Goal: Transaction & Acquisition: Book appointment/travel/reservation

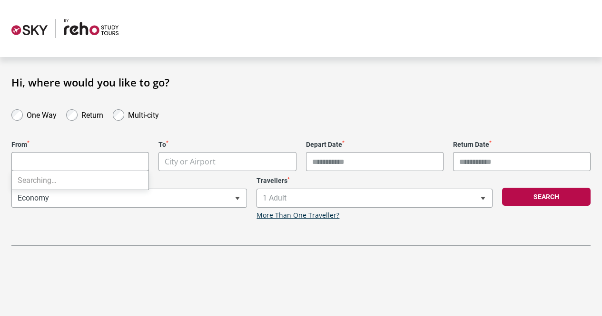
click at [90, 159] on body "**********" at bounding box center [301, 158] width 602 height 316
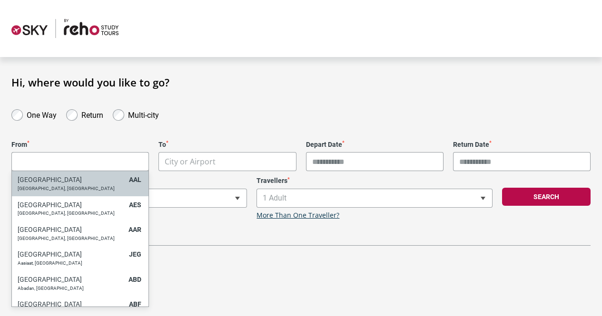
type input "*"
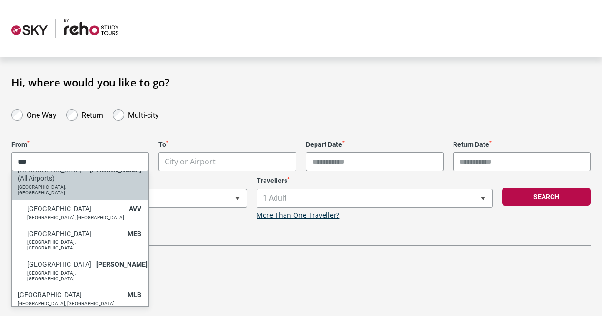
scroll to position [61, 0]
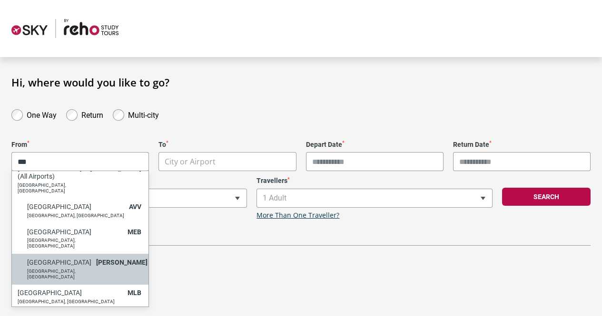
type input "***"
select select "MELA"
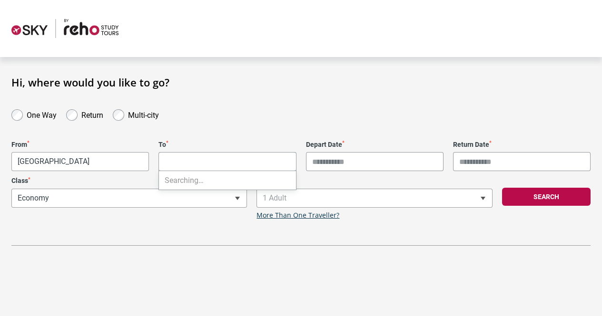
click at [186, 161] on body "**********" at bounding box center [301, 158] width 602 height 316
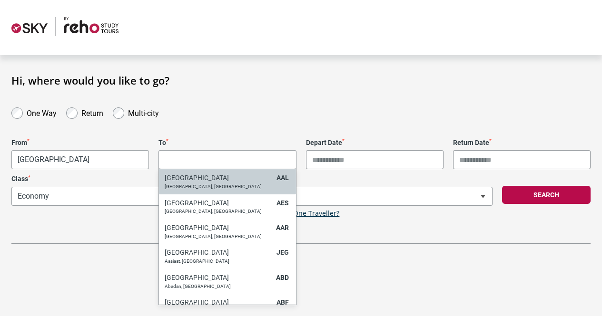
scroll to position [2, 0]
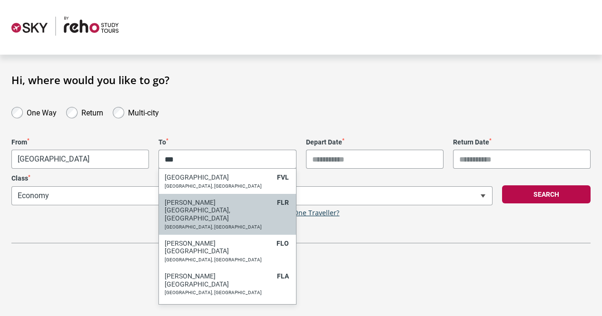
type input "***"
select select "FLRA"
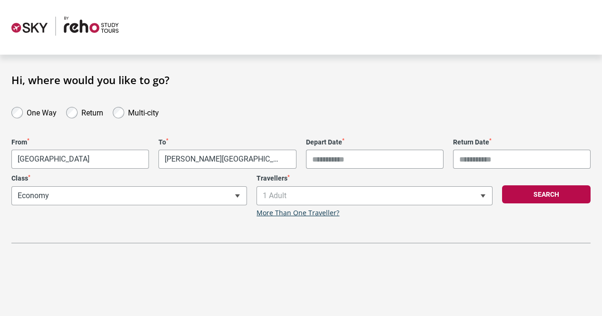
click at [353, 159] on input "Depart Date *" at bounding box center [374, 159] width 137 height 19
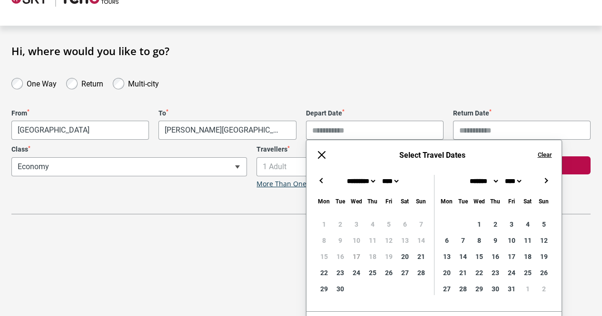
scroll to position [37, 0]
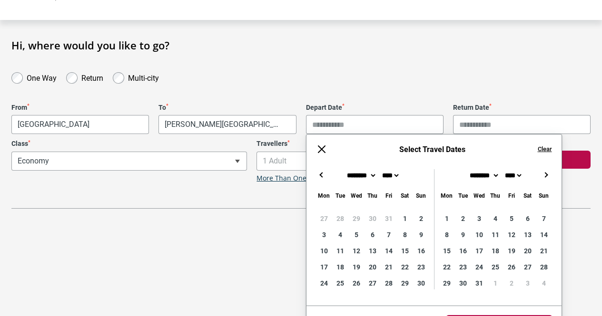
click at [542, 173] on button "→" at bounding box center [545, 174] width 11 height 11
type input "**********"
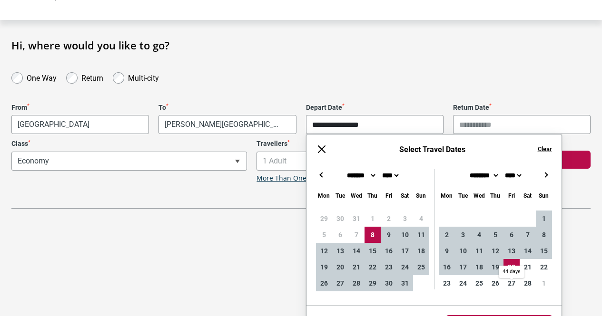
type input "**********"
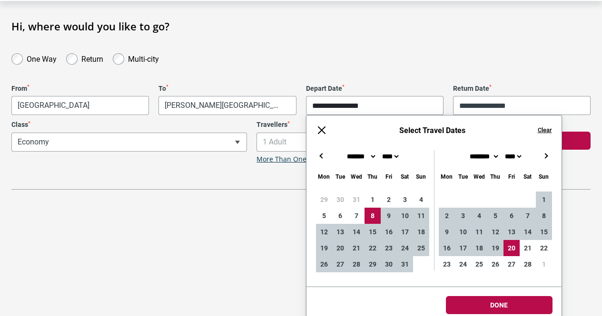
scroll to position [64, 0]
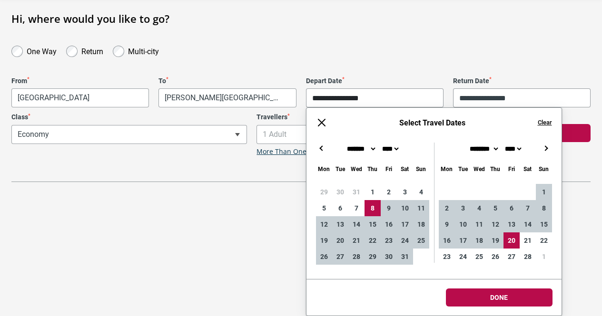
type input "**********"
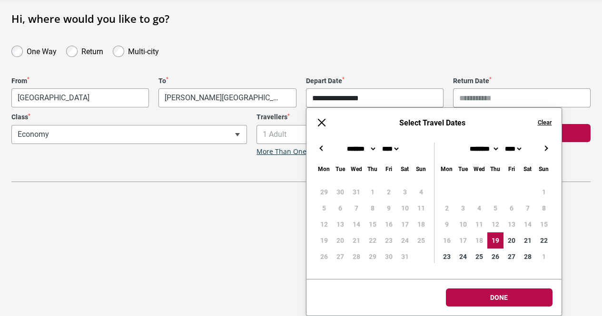
click at [372, 208] on div "29 30 31 1 2 3 4 5 6 7 8 9 10 11 12 13 14 15 16 17 18 19 20 21 22 23 24 25 26 2…" at bounding box center [372, 224] width 113 height 81
click at [372, 207] on div "29 30 31 1 2 3 4 5 6 7 8 9 10 11 12 13 14 15 16 17 18 19 20 21 22 23 24 25 26 2…" at bounding box center [372, 224] width 113 height 81
click at [323, 125] on button at bounding box center [321, 122] width 11 height 11
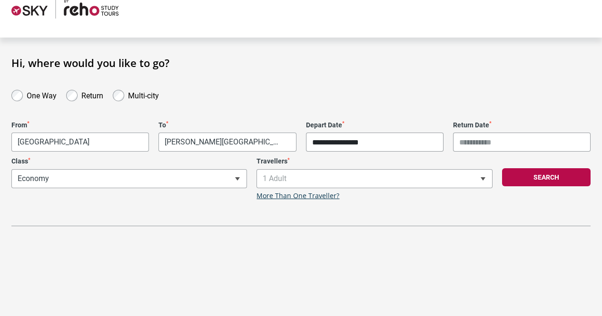
click at [371, 139] on input "**********" at bounding box center [374, 142] width 137 height 19
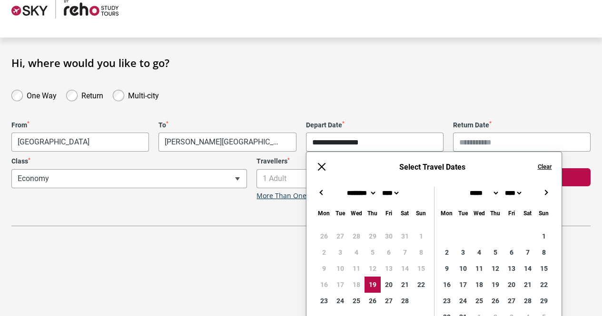
scroll to position [64, 0]
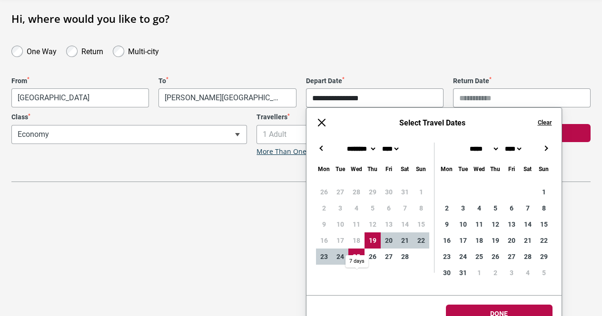
click at [352, 236] on div "26 27 28 29 30 31 1 2 3 4 5 6 7 8 9 10 11 12 13 14 15 16 17 18 19 20 21 22 23 2…" at bounding box center [372, 224] width 113 height 81
click at [337, 98] on input "**********" at bounding box center [374, 97] width 137 height 19
click at [544, 122] on button "Clear" at bounding box center [545, 122] width 14 height 9
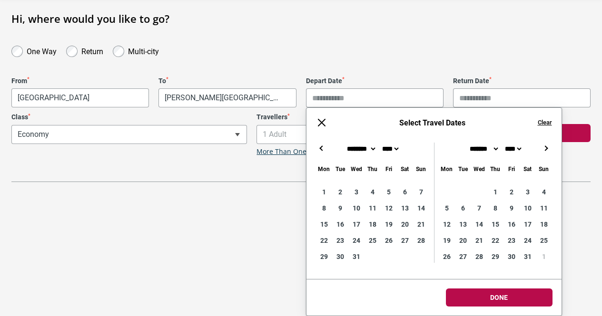
click at [320, 149] on button "←" at bounding box center [321, 148] width 11 height 11
type input "**********"
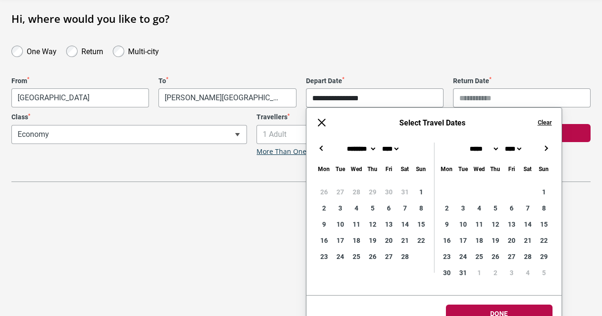
click at [545, 148] on button "→" at bounding box center [545, 148] width 11 height 11
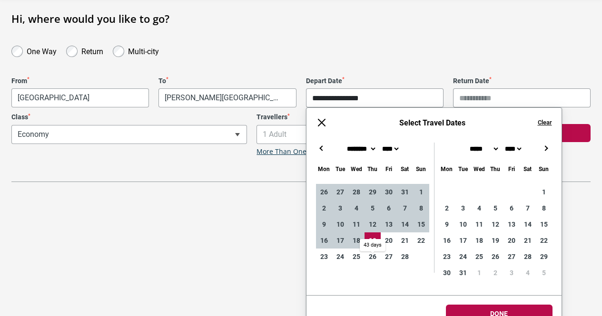
type input "**********"
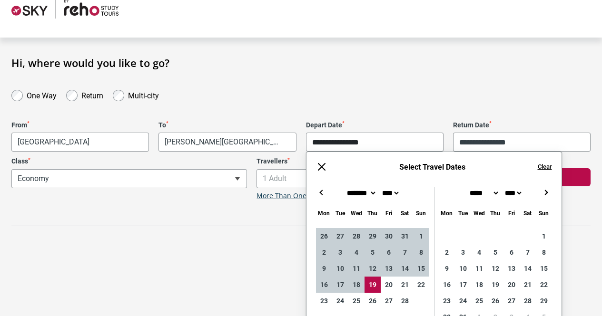
click at [493, 297] on html "**********" at bounding box center [301, 138] width 602 height 316
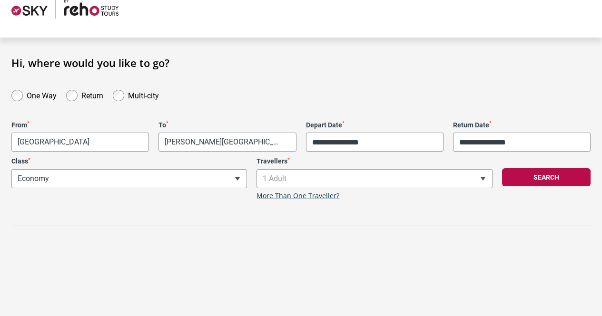
click at [207, 182] on div "**********" at bounding box center [129, 178] width 245 height 43
click at [544, 181] on button "Search" at bounding box center [546, 177] width 88 height 18
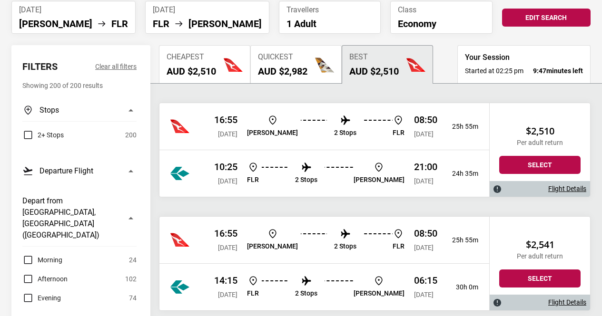
scroll to position [77, 0]
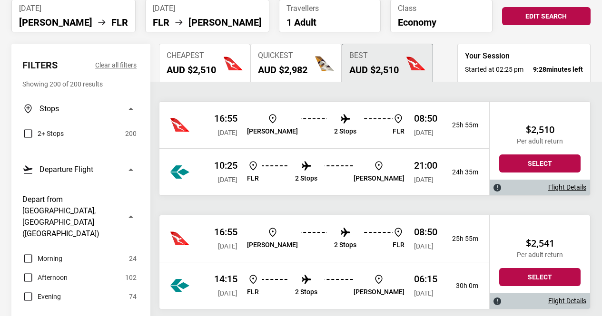
click at [393, 129] on p "FLR" at bounding box center [399, 132] width 12 height 8
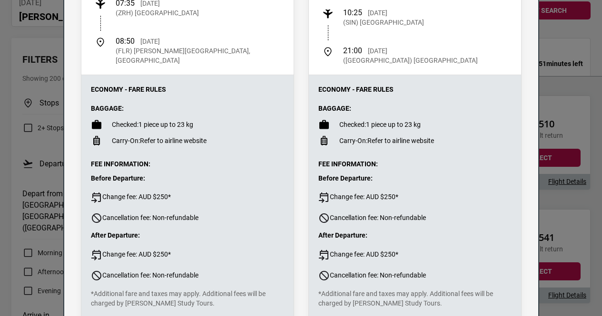
scroll to position [415, 0]
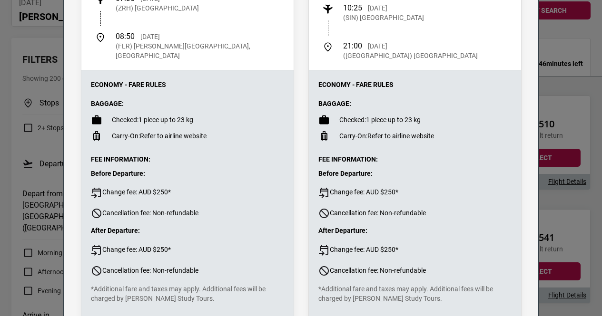
click at [145, 130] on li "Carry-On: Refer to airline website" at bounding box center [187, 135] width 193 height 11
click at [147, 115] on p "Checked: 1 piece up to 23 kg" at bounding box center [152, 120] width 81 height 10
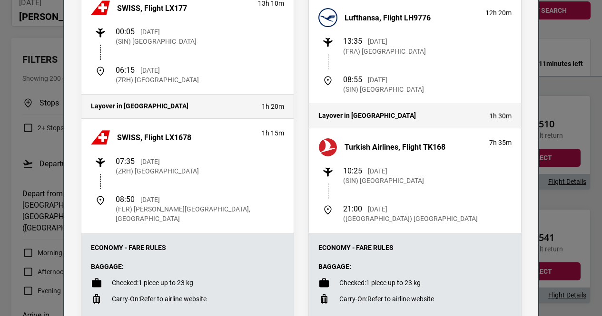
scroll to position [251, 0]
drag, startPoint x: 204, startPoint y: 150, endPoint x: 177, endPoint y: 173, distance: 35.1
click at [177, 173] on p "(ZRH) Zurich Airport" at bounding box center [157, 172] width 83 height 10
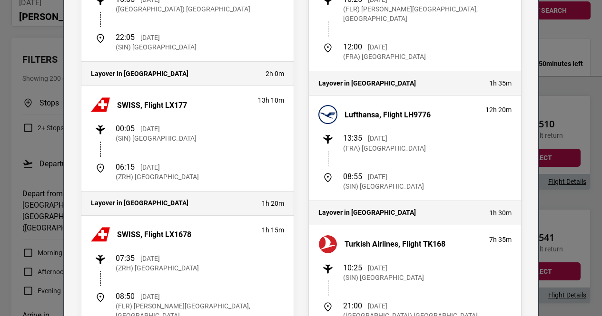
scroll to position [143, 0]
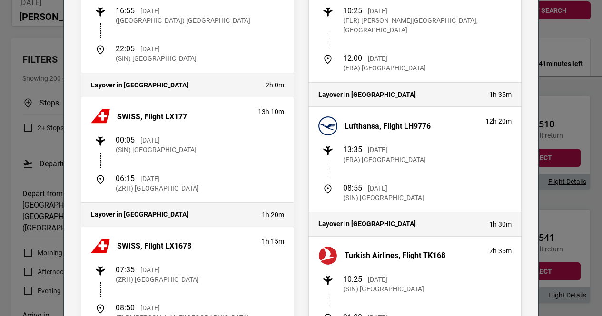
click at [0, 96] on div "Flight Details Departing - Thu, 08 Jan 2026 Qantas, Flight QF37 8h 10m 16:55 Th…" at bounding box center [301, 158] width 602 height 316
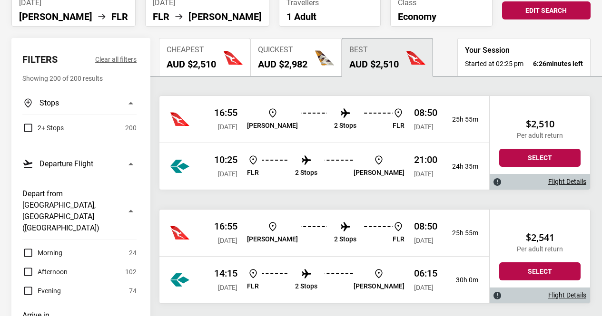
click at [213, 127] on div "16:55 Thu, 08 Jan 2026 MEL 2 Stops FLR 08:50 Fri, 09 Jan 2026 25h 55m" at bounding box center [324, 119] width 330 height 47
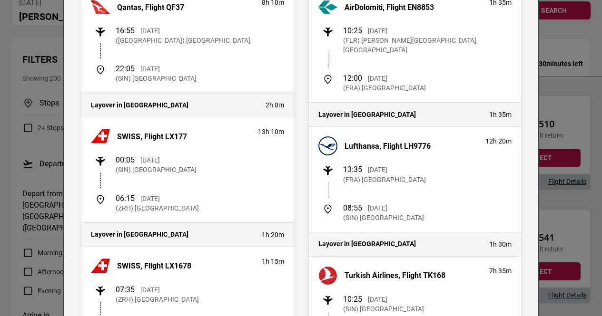
scroll to position [0, 0]
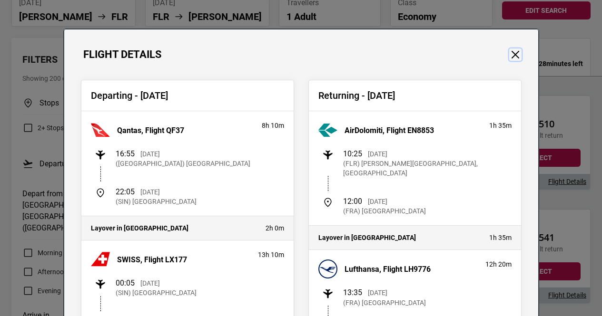
click at [510, 55] on button "Close" at bounding box center [515, 55] width 12 height 12
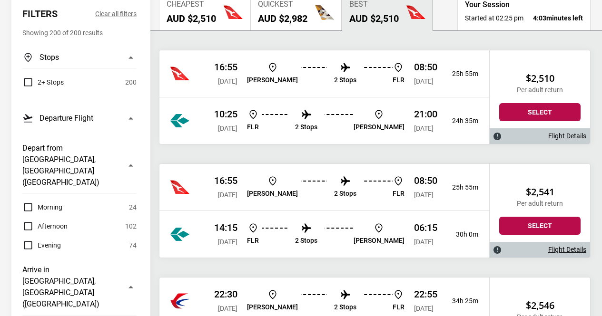
scroll to position [128, 0]
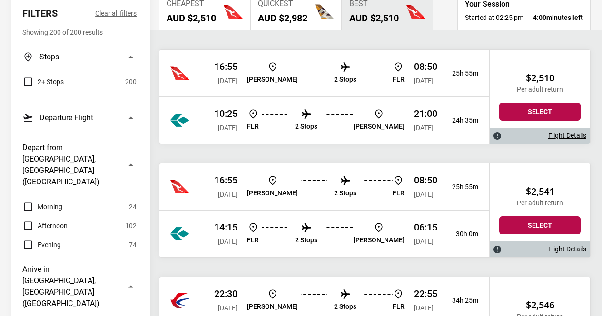
click at [210, 189] on div "16:55 Thu, 08 Jan 2026 MEL 2 Stops FLR 08:50 Fri, 09 Jan 2026 25h 55m" at bounding box center [324, 187] width 330 height 47
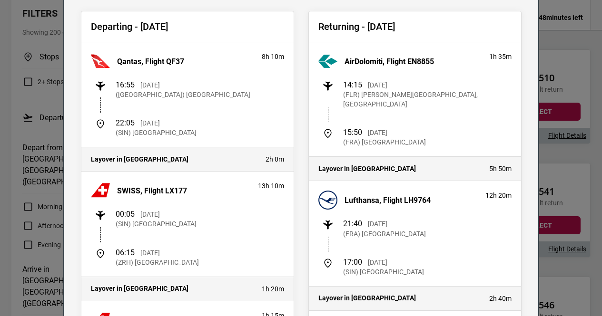
scroll to position [0, 0]
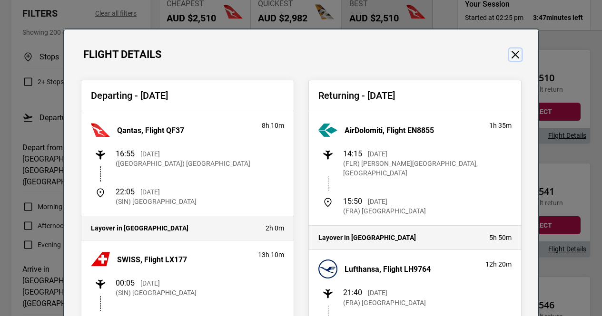
click at [512, 60] on button "Close" at bounding box center [515, 55] width 12 height 12
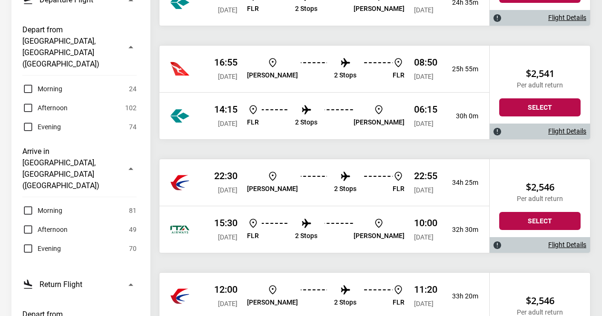
scroll to position [259, 0]
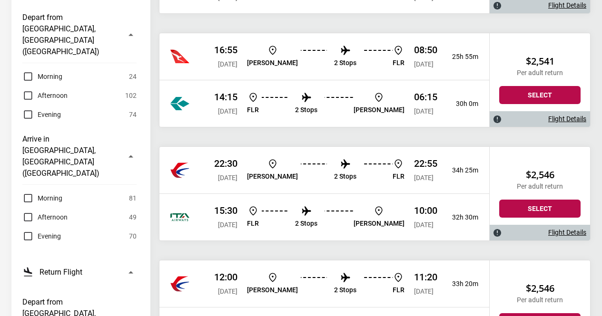
click at [218, 180] on span "[DATE]" at bounding box center [228, 178] width 20 height 8
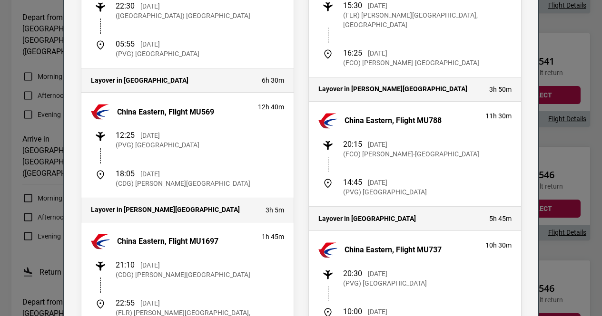
scroll to position [150, 0]
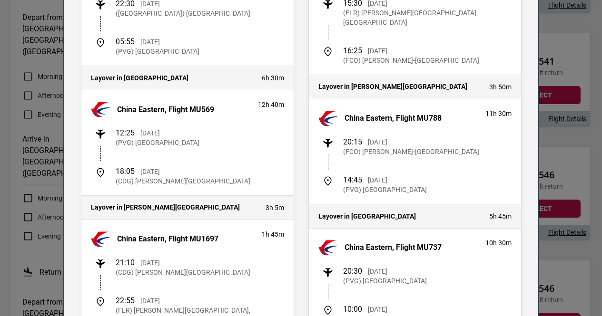
drag, startPoint x: 133, startPoint y: 183, endPoint x: 207, endPoint y: 181, distance: 74.2
click at [207, 181] on div "18:05 Fri, 09 Jan 2026 (CDG) Charles de Gaulle Airport" at bounding box center [189, 176] width 189 height 19
copy p "Charles de Gaulle Airport"
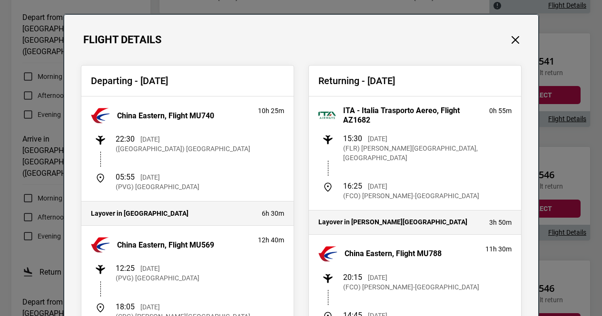
scroll to position [0, 0]
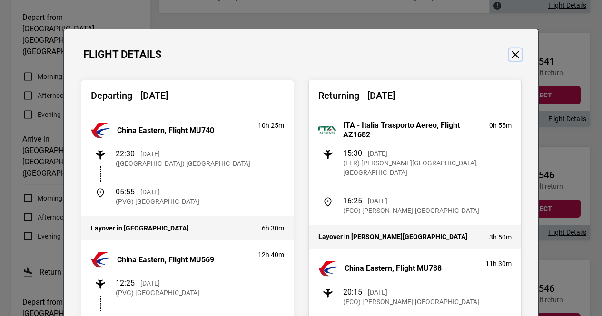
click at [513, 52] on button "Close" at bounding box center [515, 55] width 12 height 12
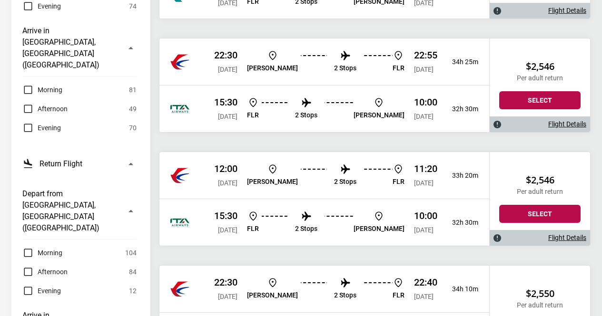
scroll to position [368, 0]
click at [237, 68] on span "[DATE]" at bounding box center [228, 69] width 20 height 8
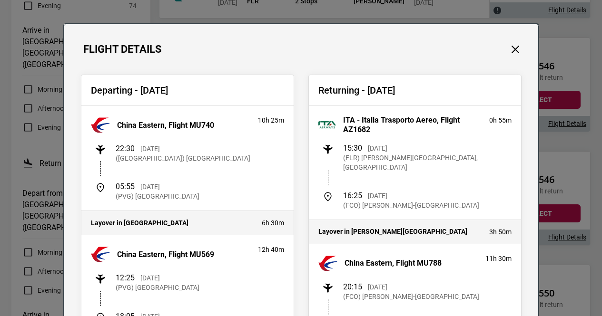
scroll to position [0, 0]
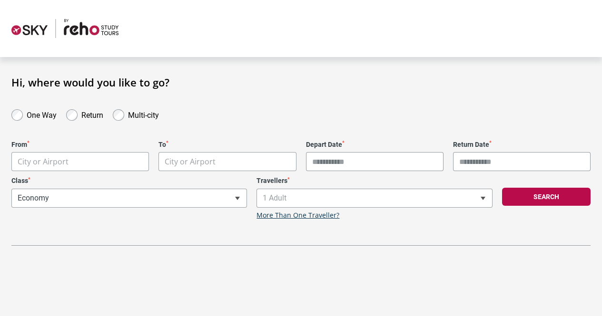
click at [112, 159] on body "**********" at bounding box center [301, 158] width 602 height 316
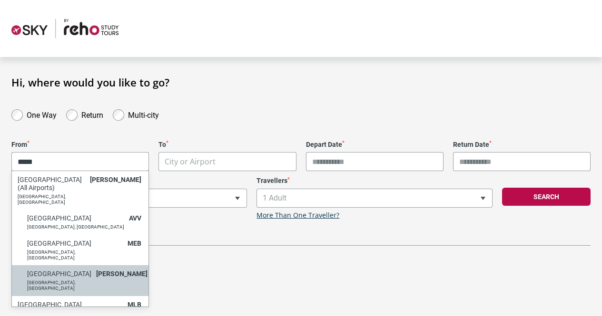
type input "*****"
select select "MELA"
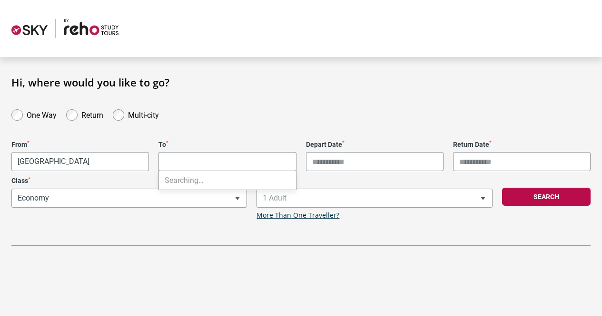
click at [216, 161] on body "**********" at bounding box center [301, 158] width 602 height 316
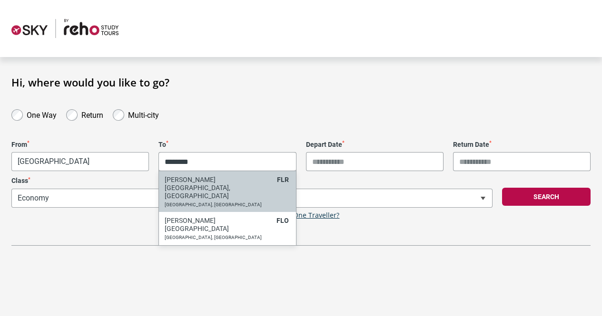
type input "********"
select select "FLRA"
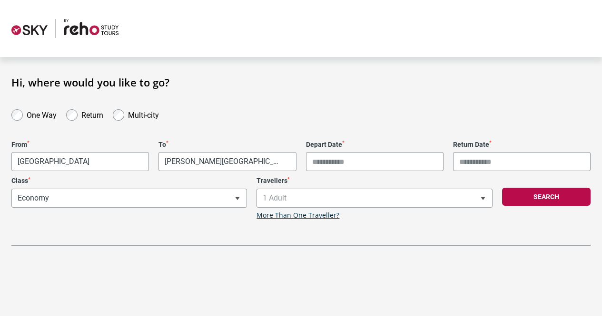
click at [320, 161] on input "Depart Date *" at bounding box center [374, 161] width 137 height 19
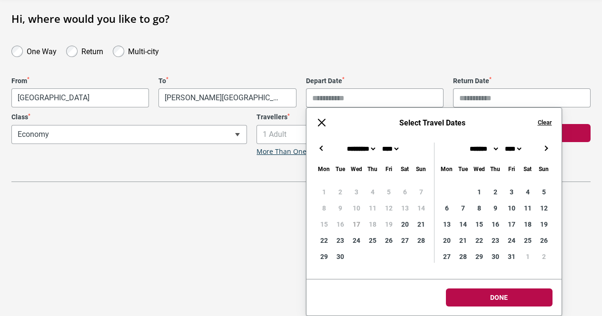
scroll to position [64, 0]
type input "**********"
click at [502, 97] on input "Return Date *" at bounding box center [521, 97] width 137 height 19
click at [544, 150] on button "→" at bounding box center [545, 148] width 11 height 11
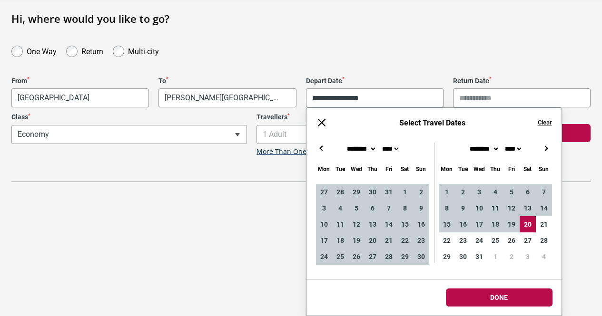
type input "**********"
click at [323, 118] on button at bounding box center [321, 122] width 11 height 11
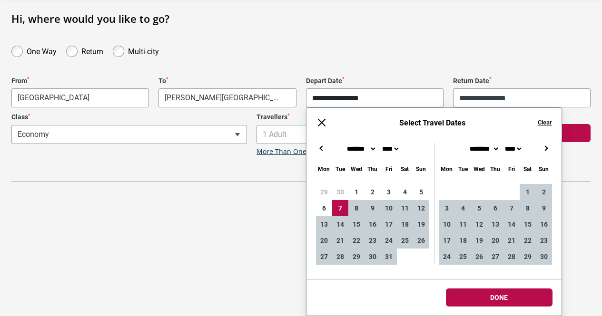
click at [391, 140] on body "**********" at bounding box center [301, 94] width 602 height 316
click at [543, 124] on button "Clear" at bounding box center [545, 122] width 14 height 9
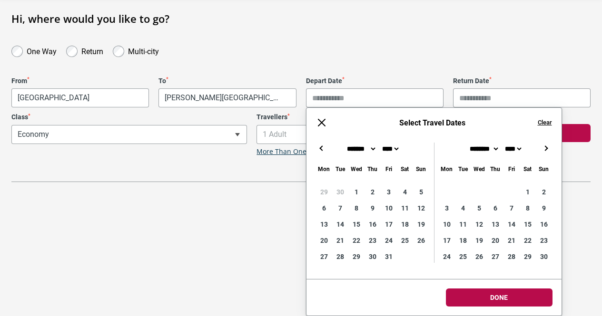
click at [543, 147] on button "→" at bounding box center [545, 148] width 11 height 11
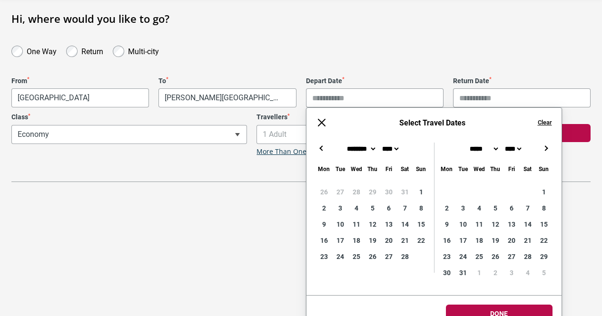
click at [319, 144] on button "←" at bounding box center [321, 148] width 11 height 11
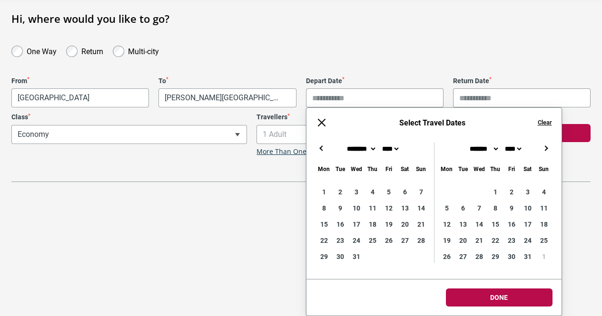
type input "**********"
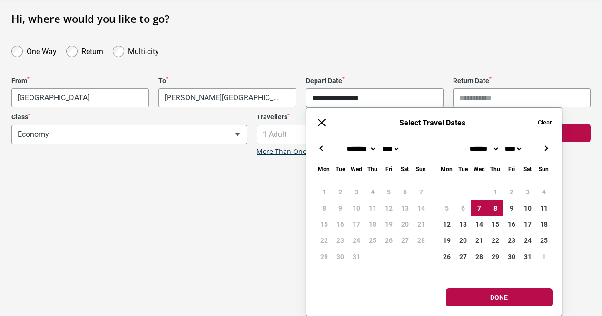
click at [545, 149] on button "→" at bounding box center [545, 148] width 11 height 11
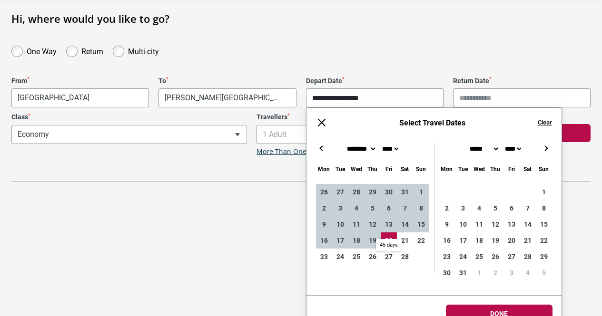
type input "**********"
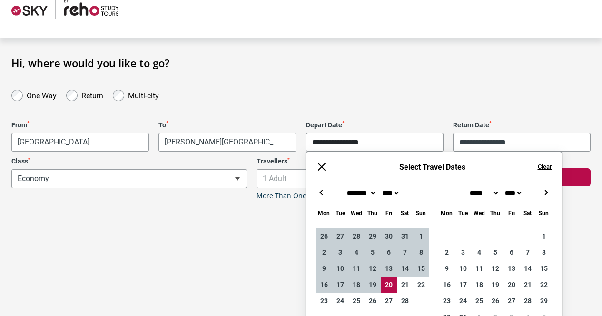
click at [488, 297] on html "**********" at bounding box center [301, 138] width 602 height 316
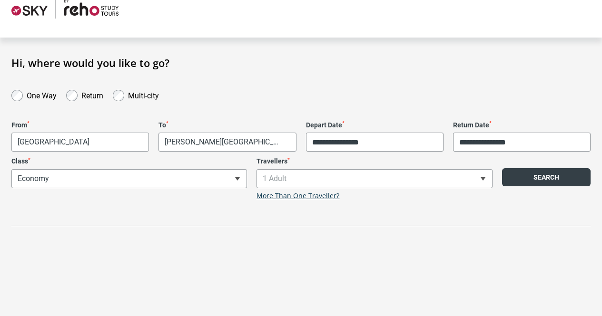
click at [567, 179] on button "Search" at bounding box center [546, 177] width 88 height 18
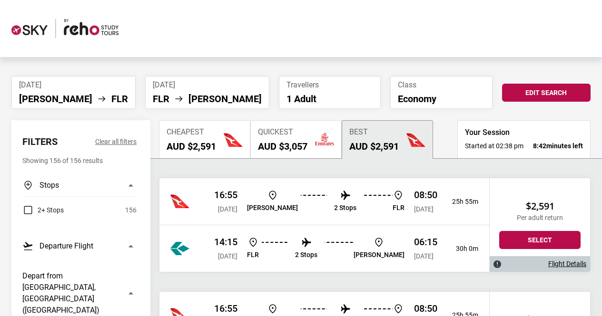
click at [237, 197] on p "16:55" at bounding box center [225, 194] width 23 height 11
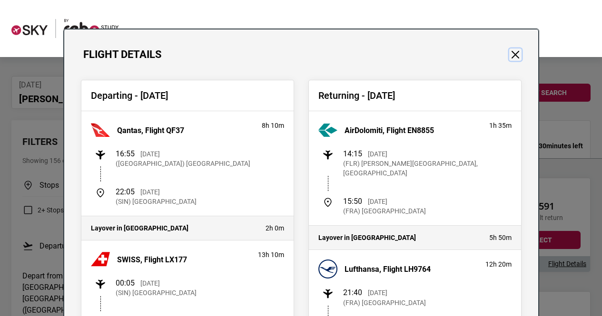
click at [512, 49] on button "Close" at bounding box center [515, 55] width 12 height 12
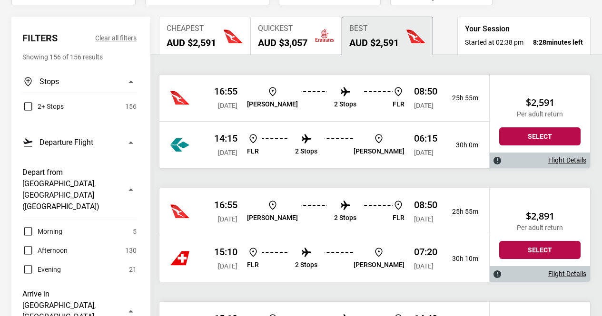
scroll to position [110, 0]
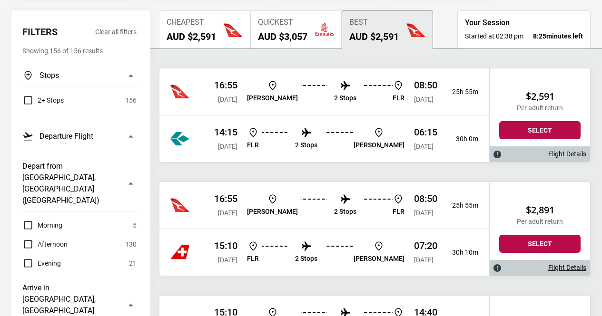
click at [218, 209] on span "[DATE]" at bounding box center [228, 213] width 20 height 8
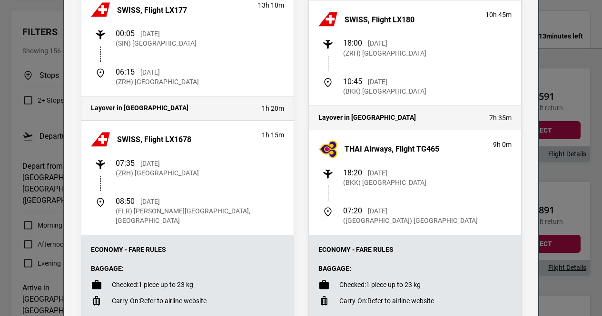
scroll to position [0, 0]
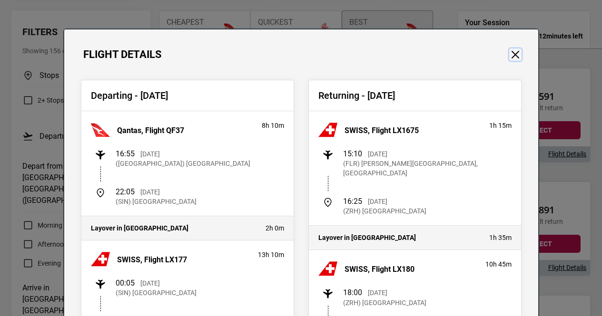
click at [514, 51] on button "Close" at bounding box center [515, 55] width 12 height 12
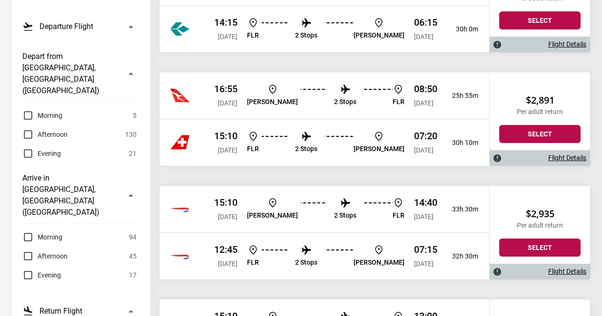
scroll to position [220, 0]
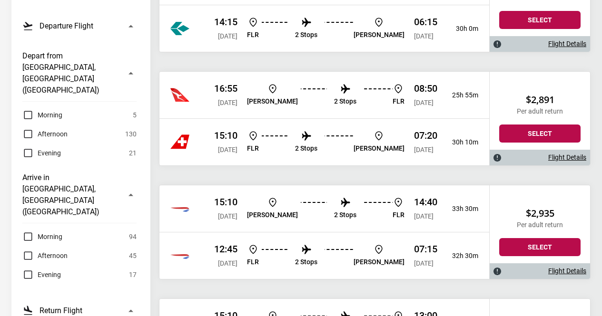
click at [206, 206] on div at bounding box center [188, 208] width 36 height 19
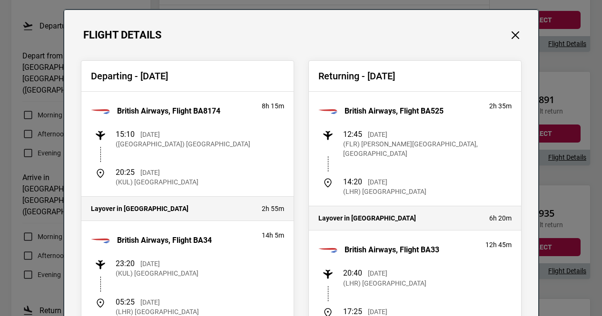
scroll to position [20, 0]
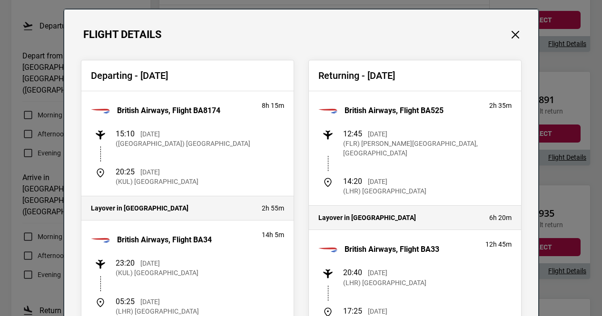
drag, startPoint x: 234, startPoint y: 184, endPoint x: 131, endPoint y: 190, distance: 103.0
click at [131, 190] on div "British Airways, Flight BA8174 8h 15m 15:10 Wed, 07 Jan 2026 (MEL) Melbourne Ai…" at bounding box center [187, 143] width 212 height 105
copy p "Kuala Lumpur International Airport"
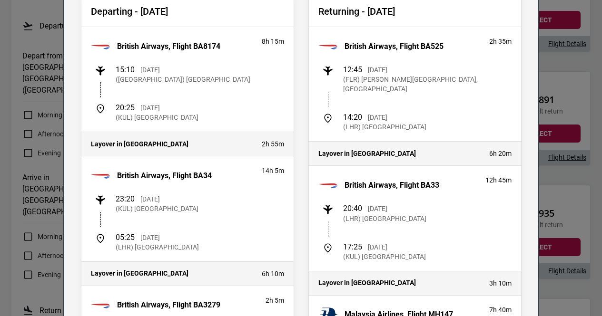
scroll to position [0, 0]
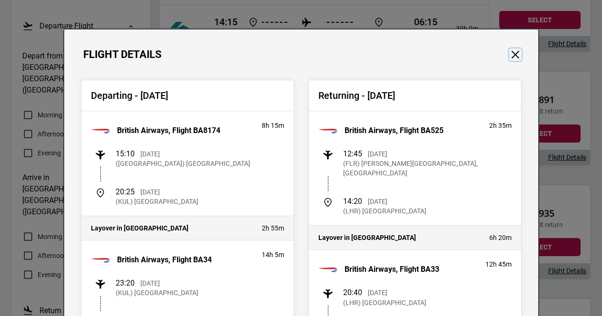
click at [510, 51] on button "Close" at bounding box center [515, 55] width 12 height 12
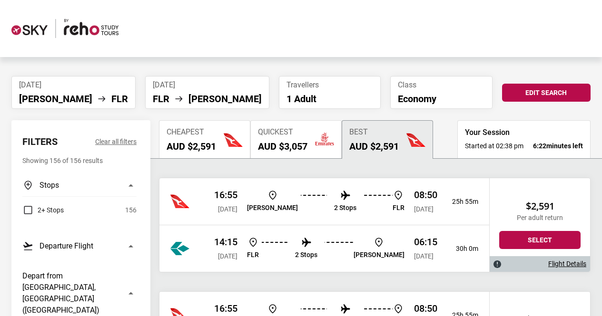
click at [208, 205] on div "16:55 Wed, 07 Jan 2026 MEL 2 Stops FLR 08:50 Thu, 08 Jan 2026 25h 55m" at bounding box center [324, 201] width 330 height 47
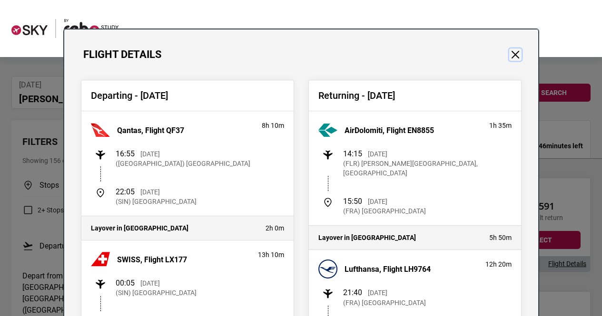
click at [514, 52] on button "Close" at bounding box center [515, 55] width 12 height 12
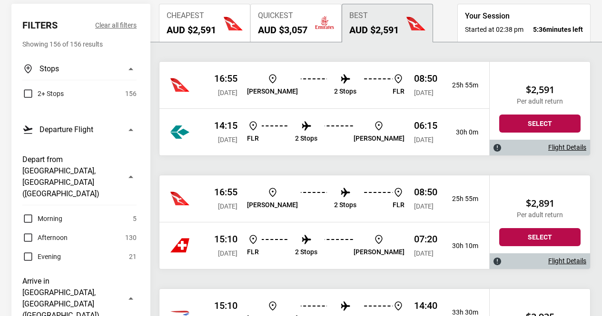
scroll to position [117, 0]
click at [204, 193] on div at bounding box center [188, 198] width 36 height 19
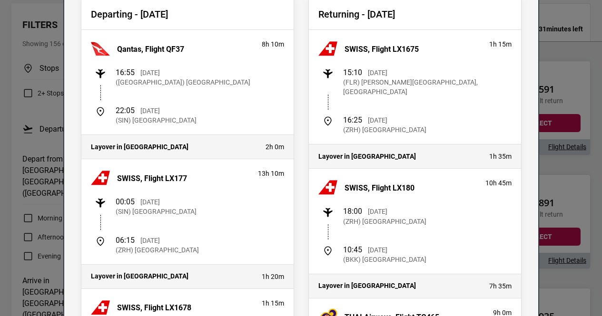
scroll to position [0, 0]
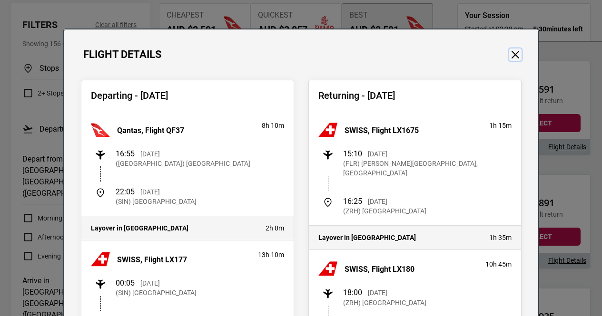
click at [516, 54] on button "Close" at bounding box center [515, 55] width 12 height 12
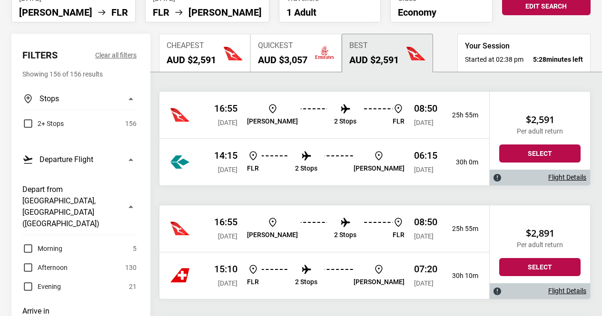
scroll to position [86, 0]
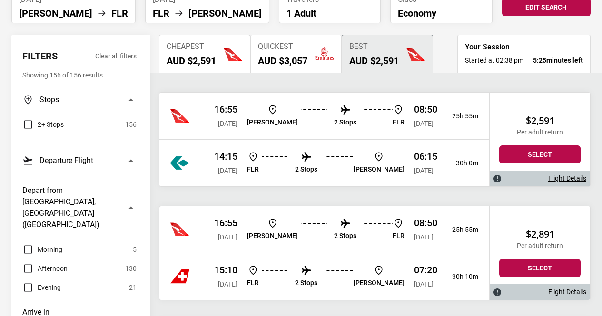
click at [210, 119] on div "16:55 Wed, 07 Jan 2026 MEL 2 Stops FLR 08:50 Thu, 08 Jan 2026 25h 55m" at bounding box center [324, 116] width 330 height 47
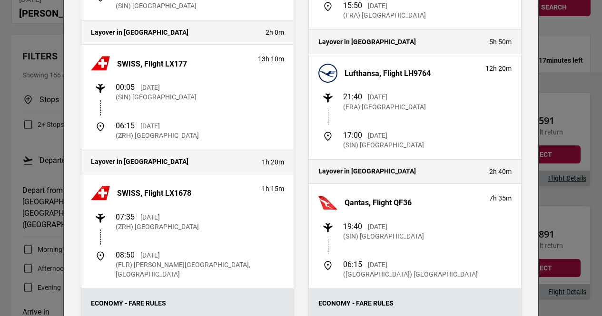
scroll to position [0, 0]
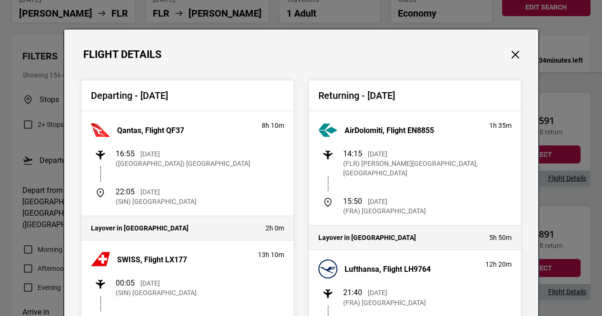
click at [510, 46] on div "Flight Details" at bounding box center [301, 44] width 474 height 31
click at [513, 54] on button "Close" at bounding box center [515, 55] width 12 height 12
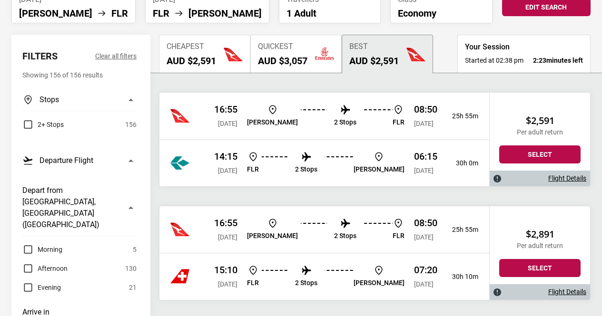
click at [454, 128] on div "16:55 Wed, 07 Jan 2026 MEL 2 Stops FLR 08:50 Thu, 08 Jan 2026 25h 55m" at bounding box center [324, 116] width 330 height 47
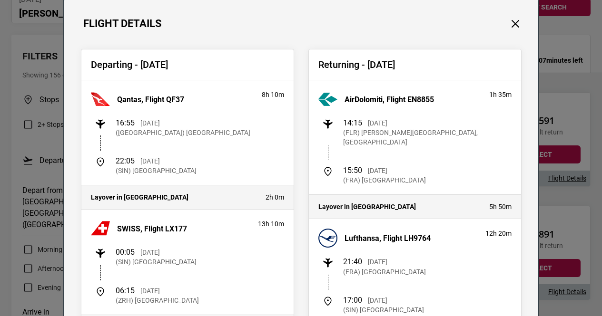
scroll to position [23, 0]
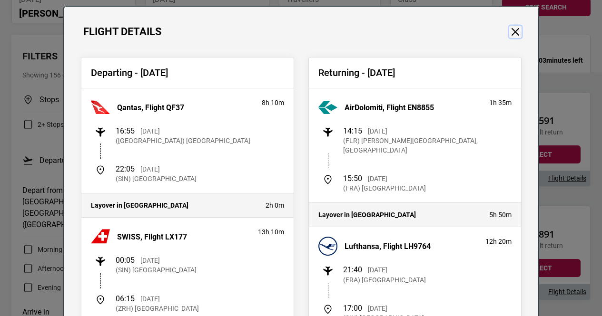
click at [509, 31] on button "Close" at bounding box center [515, 32] width 12 height 12
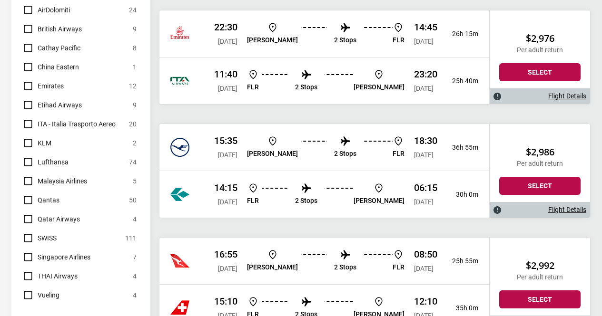
scroll to position [851, 0]
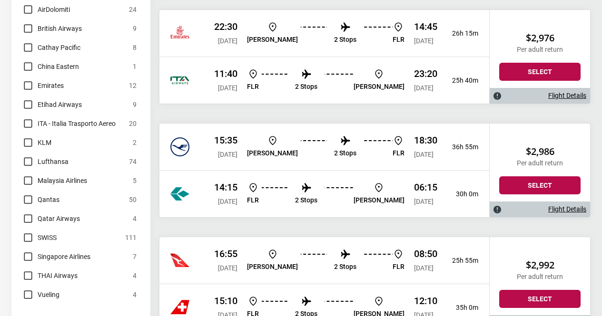
click at [457, 155] on div "15:35 Wed, 07 Jan 2026 MEL 2 Stops FLR 18:30 Thu, 08 Jan 2026 36h 55m" at bounding box center [324, 147] width 330 height 47
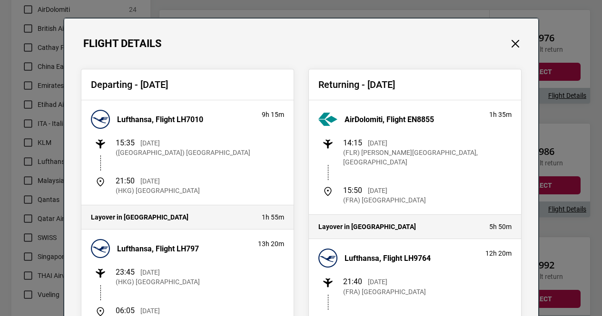
scroll to position [0, 0]
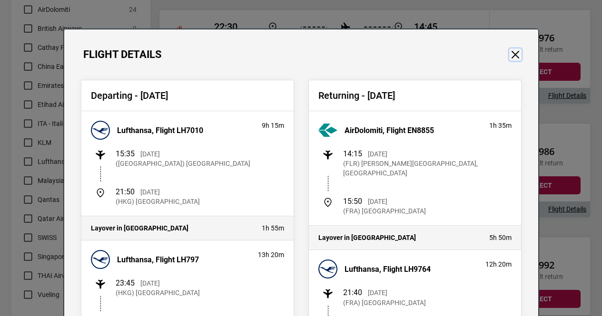
click at [511, 53] on button "Close" at bounding box center [515, 55] width 12 height 12
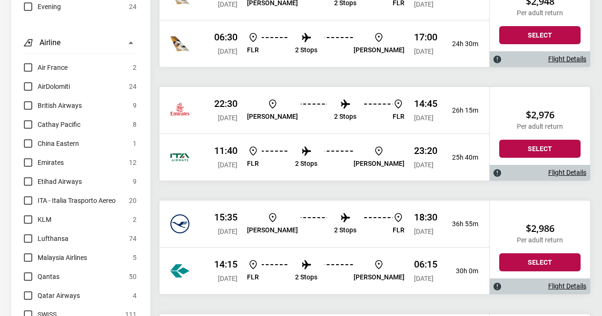
scroll to position [745, 0]
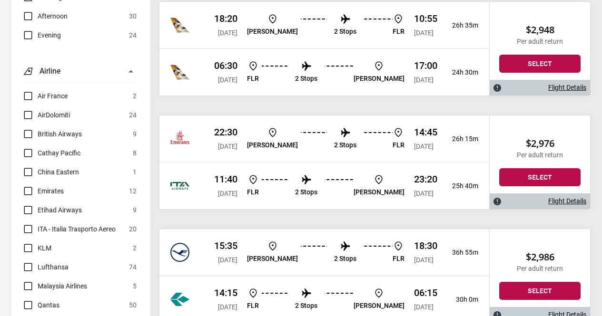
click at [227, 141] on div "22:30 Wed, 07 Jan 2026" at bounding box center [225, 139] width 23 height 25
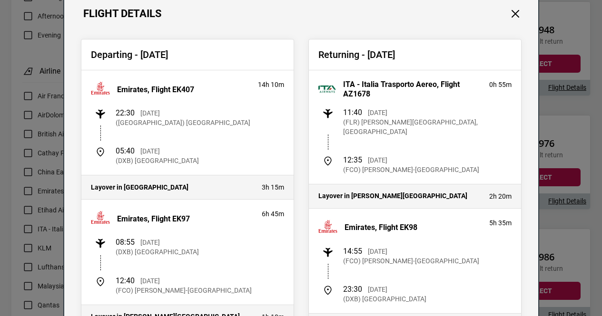
scroll to position [0, 0]
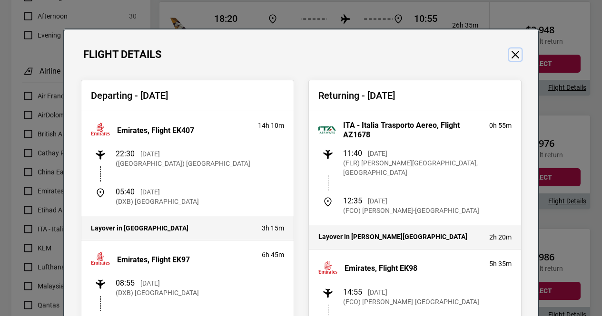
click at [510, 51] on button "Close" at bounding box center [515, 55] width 12 height 12
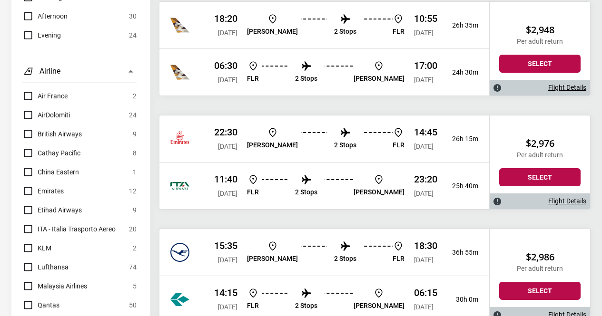
scroll to position [765, 0]
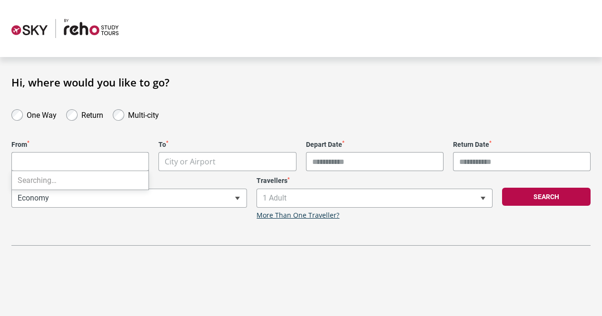
click at [94, 157] on body "**********" at bounding box center [301, 158] width 602 height 316
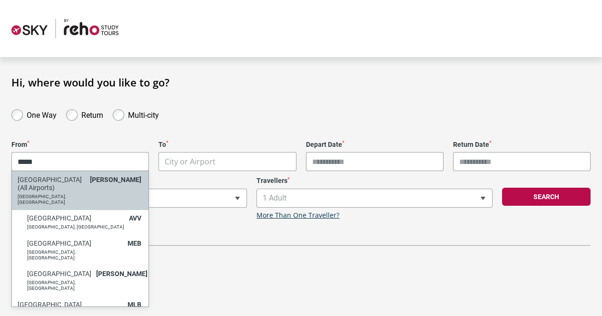
type input "*****"
select select "MELC"
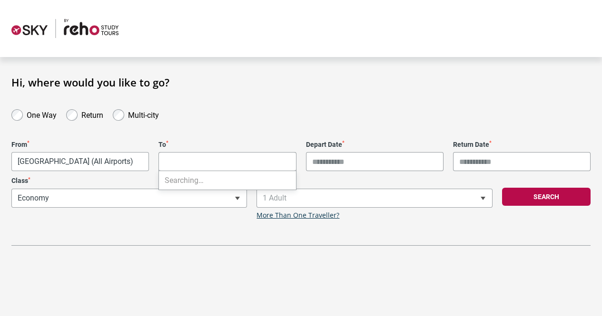
click at [209, 156] on body "**********" at bounding box center [301, 158] width 602 height 316
type input "*"
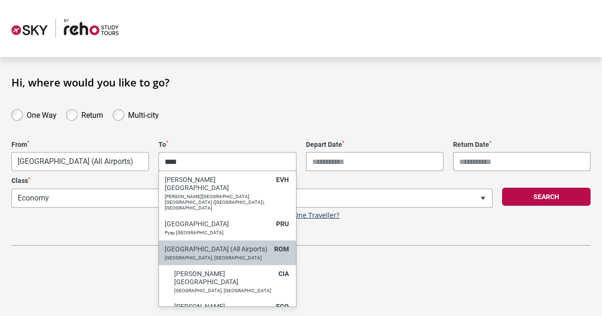
type input "****"
select select "ROMC"
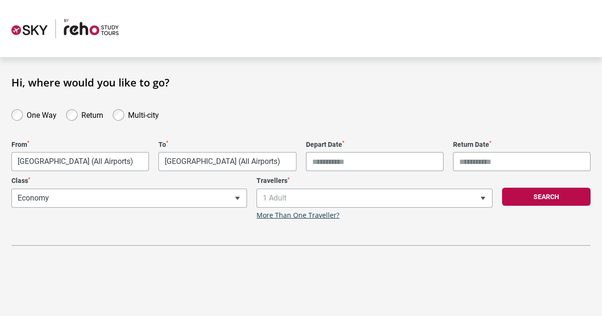
click at [354, 158] on input "Depart Date *" at bounding box center [374, 161] width 137 height 19
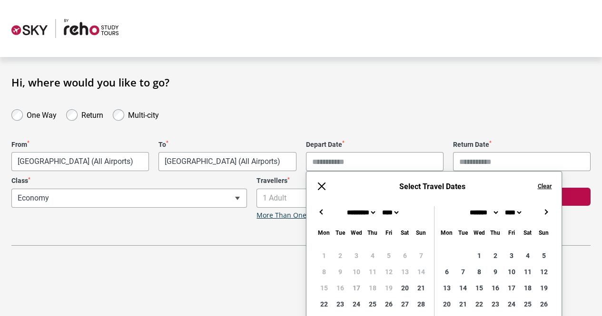
click at [548, 212] on button "→" at bounding box center [545, 211] width 11 height 11
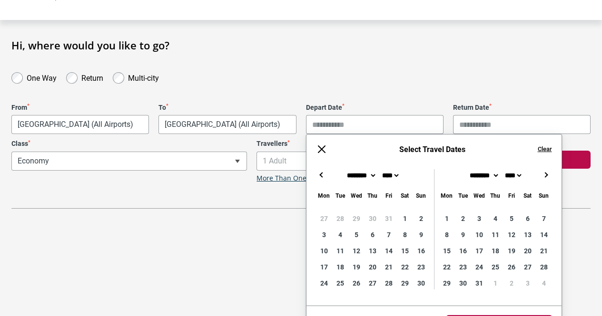
scroll to position [38, 0]
click at [542, 179] on div "← → ×" at bounding box center [433, 174] width 255 height 11
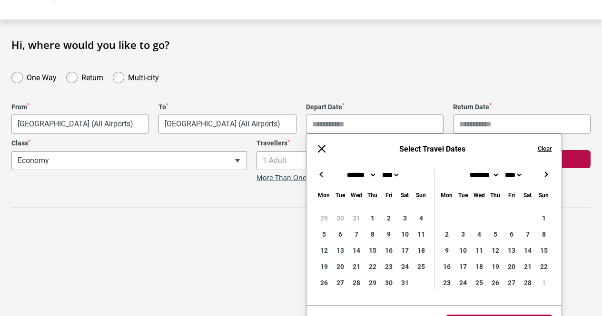
click at [544, 176] on button "→" at bounding box center [545, 174] width 11 height 11
type input "**********"
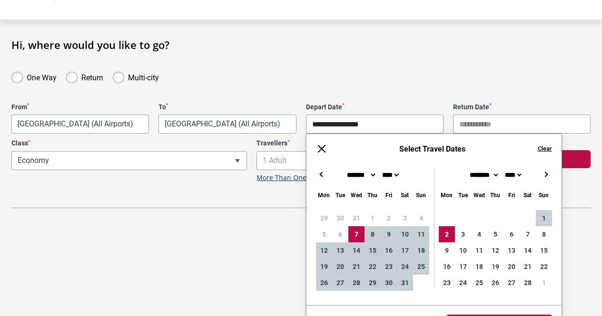
click at [544, 174] on button "→" at bounding box center [545, 174] width 11 height 11
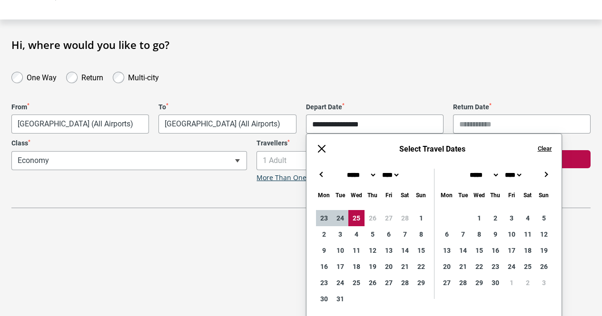
click at [318, 174] on button "←" at bounding box center [321, 174] width 11 height 11
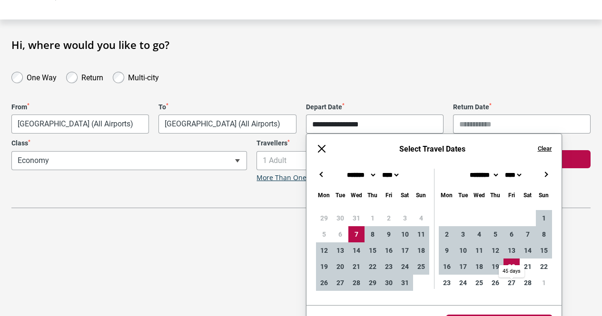
type input "**********"
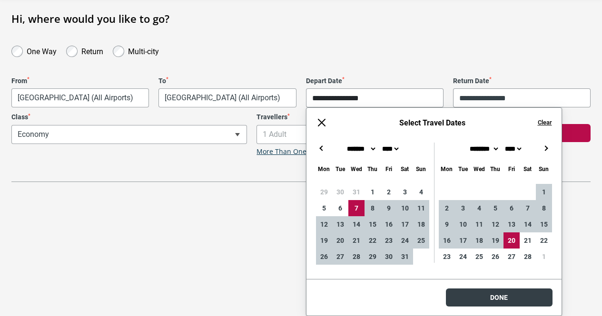
scroll to position [20, 0]
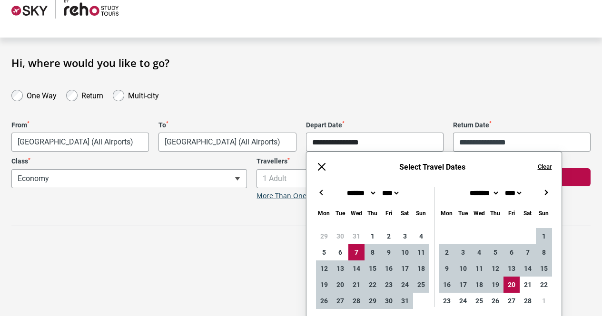
click at [491, 297] on html "**********" at bounding box center [301, 138] width 602 height 316
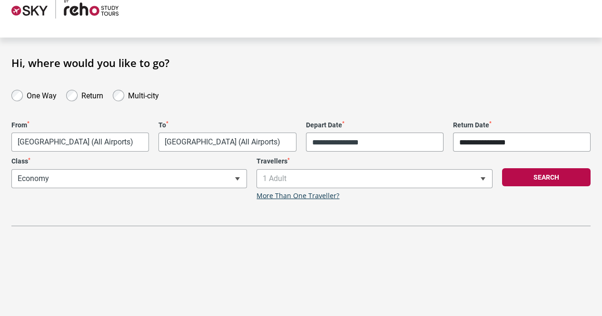
scroll to position [64, 0]
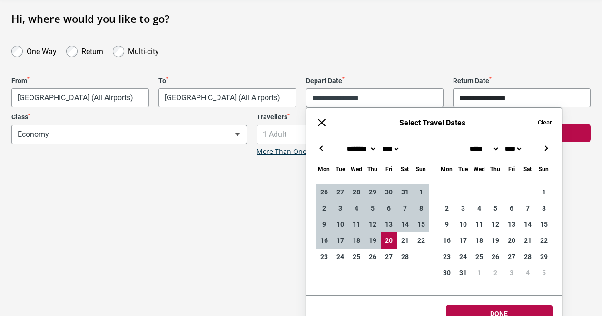
click at [487, 142] on body "**********" at bounding box center [301, 94] width 602 height 316
type input "**********"
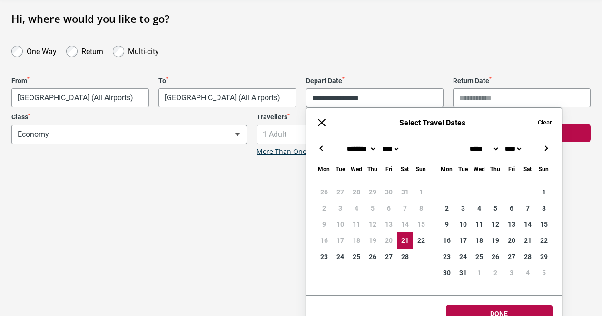
click at [540, 119] on button "Clear" at bounding box center [545, 122] width 14 height 9
click at [381, 99] on input "Depart Date *" at bounding box center [374, 97] width 137 height 19
click at [321, 143] on button "←" at bounding box center [321, 148] width 11 height 11
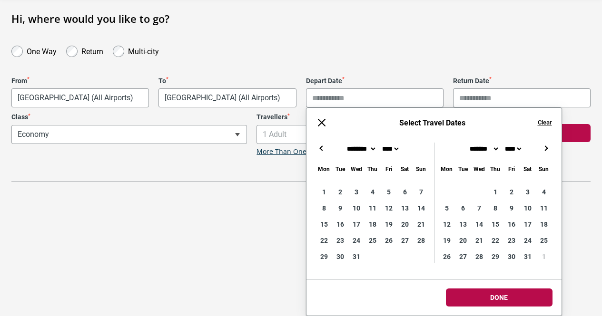
type input "**********"
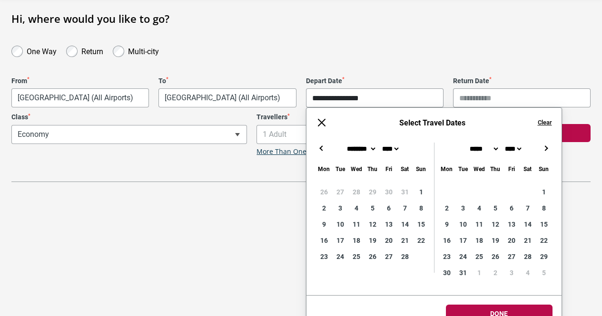
click at [547, 145] on button "→" at bounding box center [545, 148] width 11 height 11
click at [319, 123] on button at bounding box center [321, 122] width 11 height 11
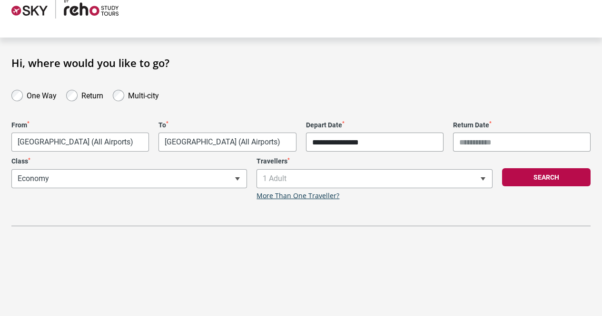
click at [395, 141] on input "**********" at bounding box center [374, 142] width 137 height 19
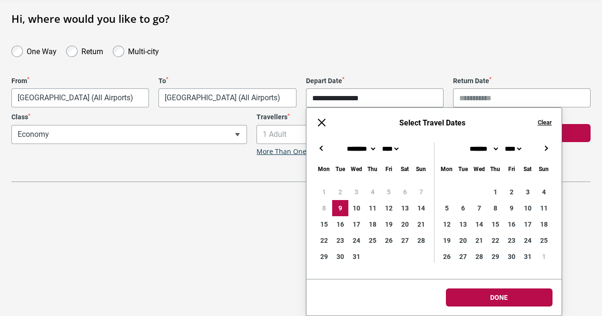
click at [547, 119] on button "Clear" at bounding box center [545, 122] width 14 height 9
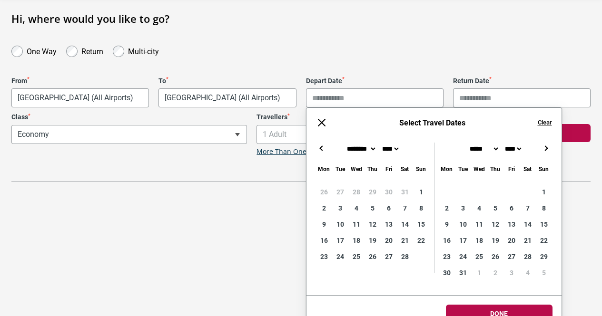
click at [546, 148] on button "→" at bounding box center [545, 148] width 11 height 11
click at [323, 146] on button "←" at bounding box center [321, 148] width 11 height 11
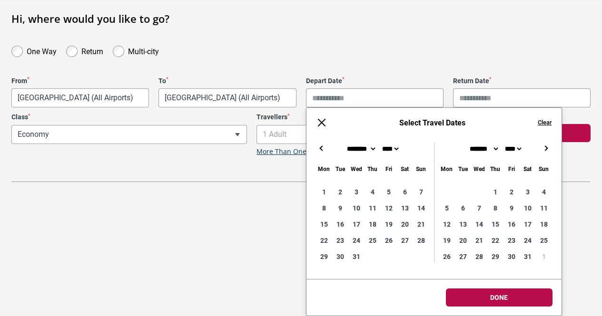
type input "**********"
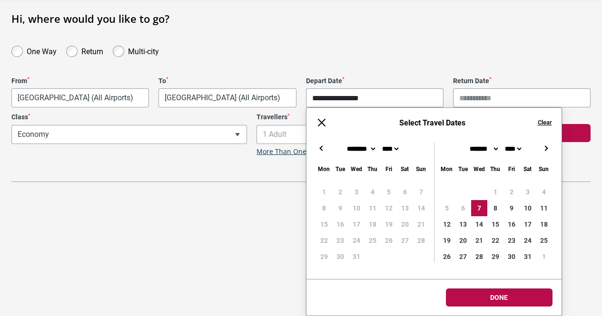
click at [547, 146] on button "→" at bounding box center [545, 148] width 11 height 11
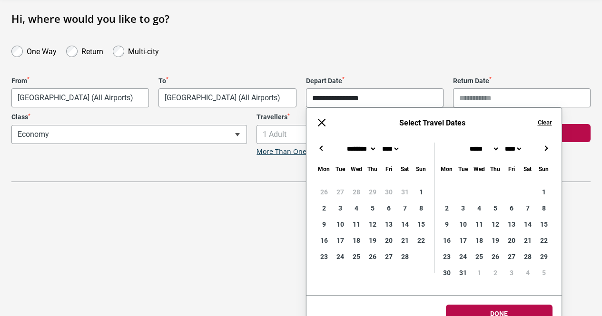
click at [546, 147] on button "→" at bounding box center [545, 148] width 11 height 11
click at [321, 147] on button "←" at bounding box center [321, 148] width 11 height 11
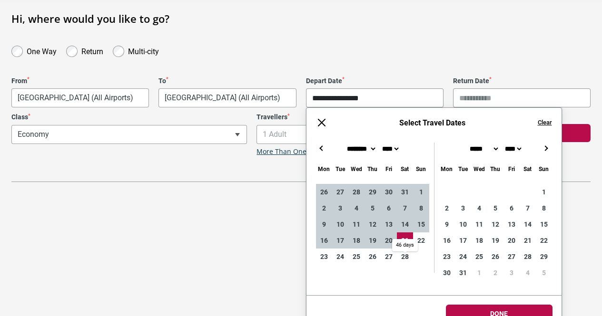
type input "**********"
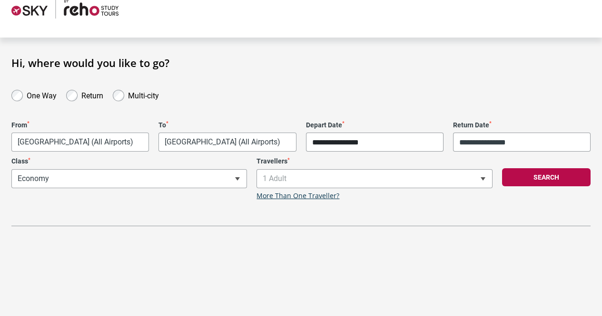
click at [485, 297] on html "**********" at bounding box center [301, 138] width 602 height 316
click at [559, 178] on button "Search" at bounding box center [546, 177] width 88 height 18
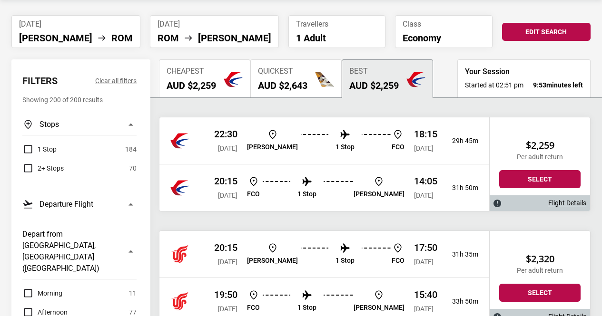
scroll to position [59, 0]
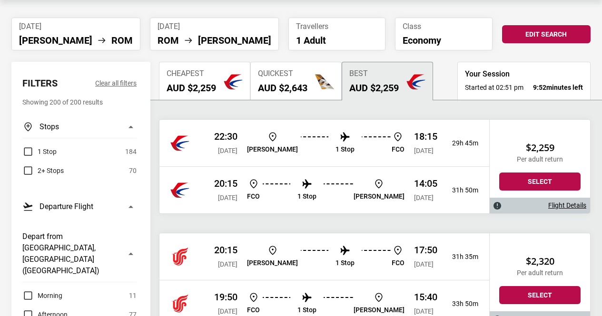
click at [202, 141] on div at bounding box center [188, 143] width 36 height 19
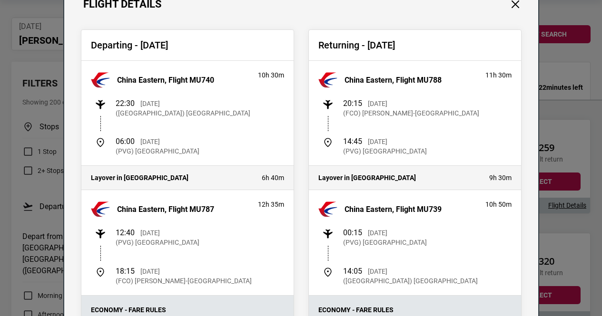
scroll to position [0, 0]
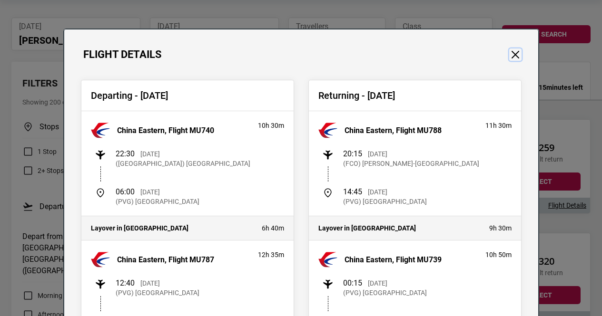
click at [511, 52] on button "Close" at bounding box center [515, 55] width 12 height 12
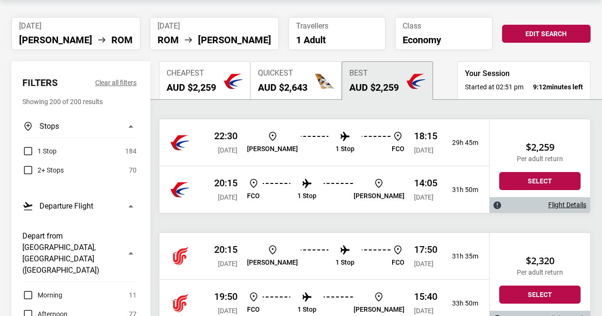
scroll to position [58, 0]
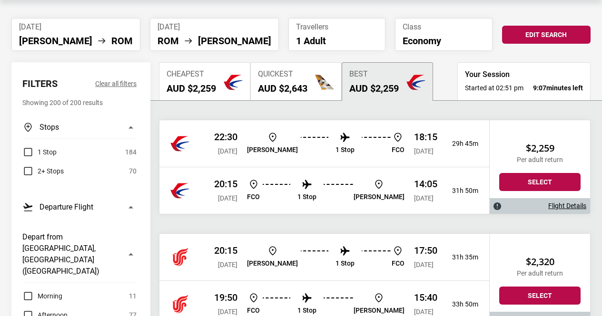
click at [194, 145] on div at bounding box center [188, 143] width 36 height 19
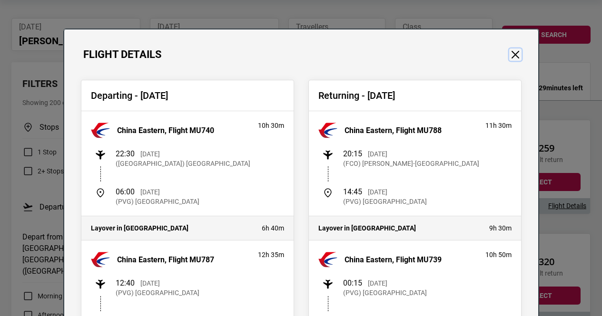
click at [511, 53] on button "Close" at bounding box center [515, 55] width 12 height 12
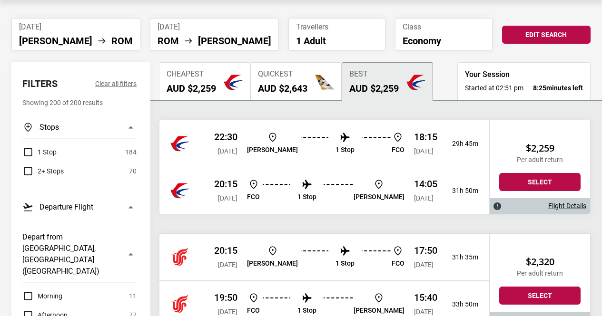
click at [211, 142] on div "22:30 [DATE] [PERSON_NAME] 1 Stop FCO 18:15 [DATE] 29h 45m" at bounding box center [324, 143] width 330 height 47
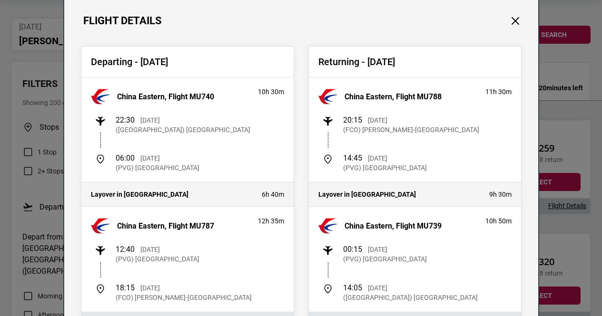
scroll to position [37, 0]
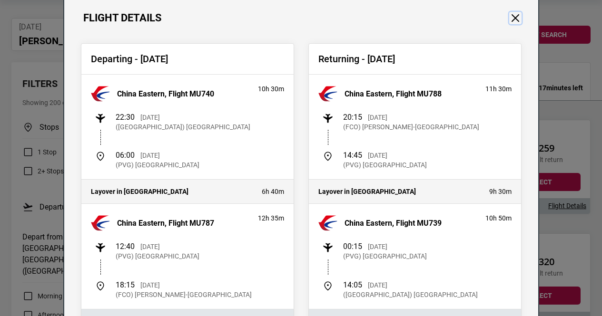
click at [513, 17] on button "Close" at bounding box center [515, 18] width 12 height 12
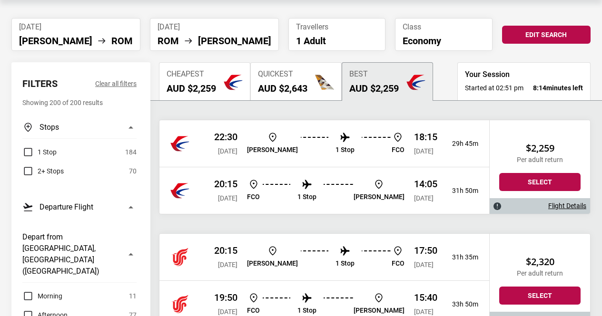
click at [207, 147] on div "22:30 [DATE] [PERSON_NAME] 1 Stop FCO 18:15 [DATE] 29h 45m" at bounding box center [324, 143] width 330 height 47
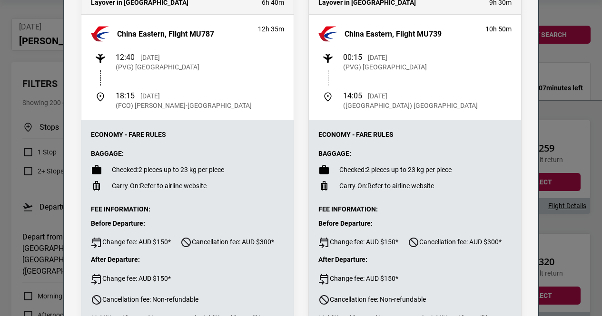
scroll to position [225, 0]
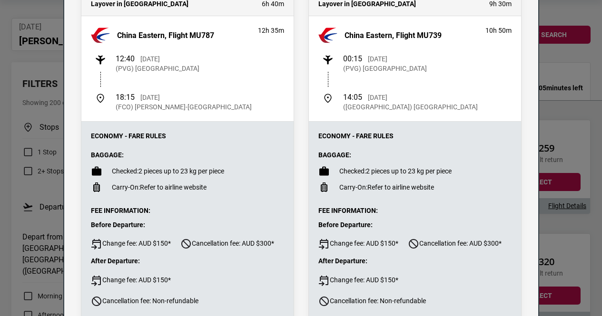
drag, startPoint x: 238, startPoint y: 107, endPoint x: 132, endPoint y: 110, distance: 106.6
click at [132, 110] on div "18:15 [DATE] (FCO) [PERSON_NAME]-[GEOGRAPHIC_DATA]" at bounding box center [189, 102] width 189 height 19
copy p "[PERSON_NAME]-[GEOGRAPHIC_DATA]"
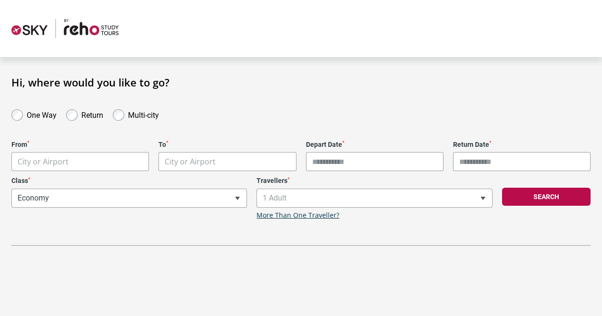
click at [46, 157] on body "**********" at bounding box center [301, 158] width 602 height 316
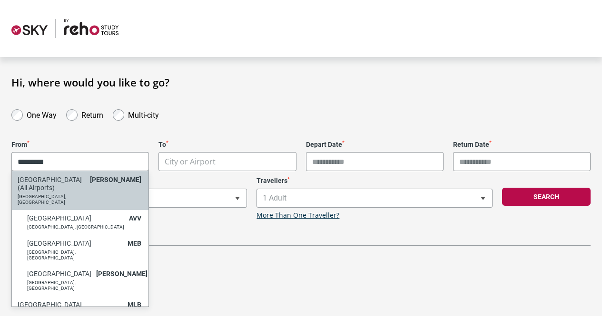
type input "*********"
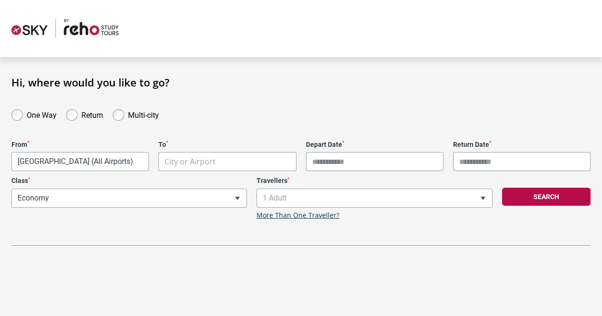
select select "MELC"
click at [192, 163] on body "**********" at bounding box center [301, 158] width 602 height 316
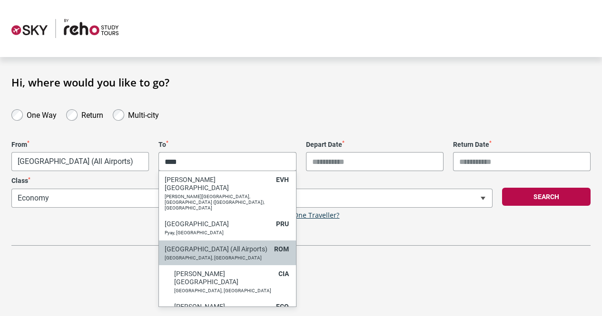
type input "****"
select select "ROMC"
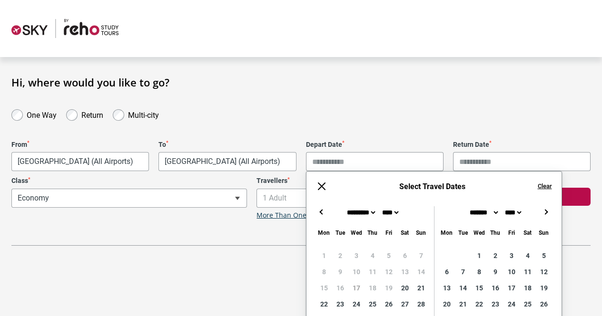
click at [344, 160] on input "Depart Date *" at bounding box center [374, 161] width 137 height 19
click at [549, 216] on button "→" at bounding box center [545, 211] width 11 height 11
type input "**********"
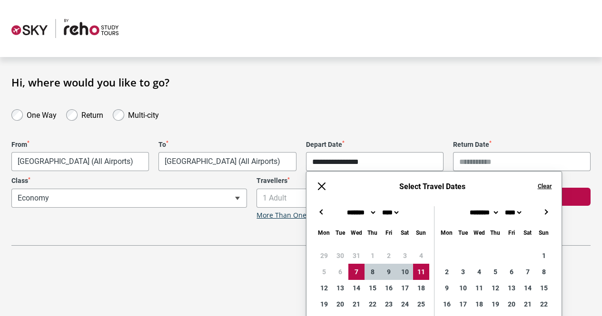
click at [544, 213] on button "→" at bounding box center [545, 211] width 11 height 11
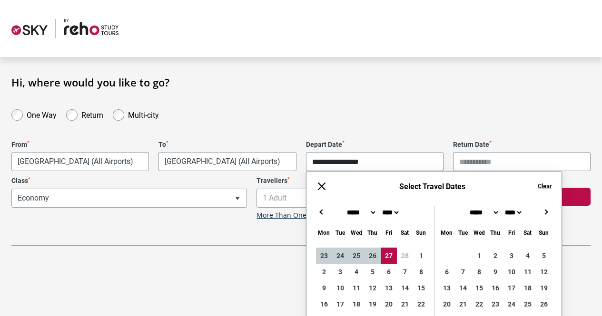
click at [321, 209] on button "←" at bounding box center [321, 211] width 11 height 11
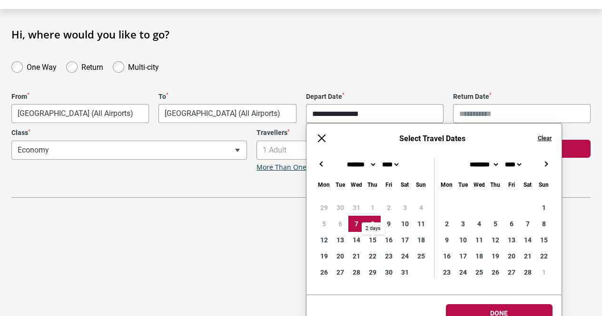
scroll to position [49, 0]
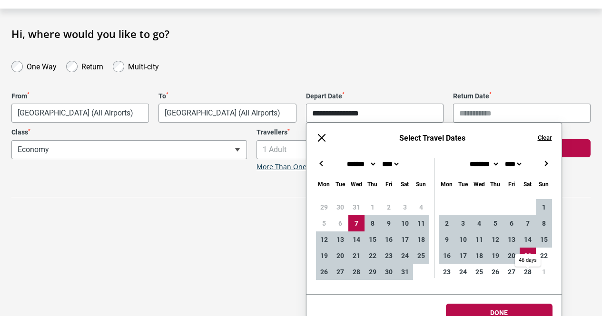
type input "**********"
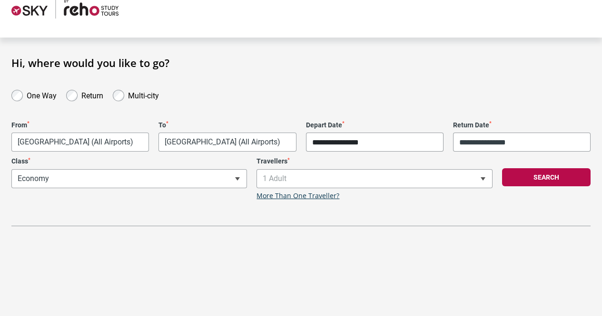
scroll to position [20, 0]
click at [501, 297] on html "**********" at bounding box center [301, 138] width 602 height 316
click at [562, 178] on button "Search" at bounding box center [546, 177] width 88 height 18
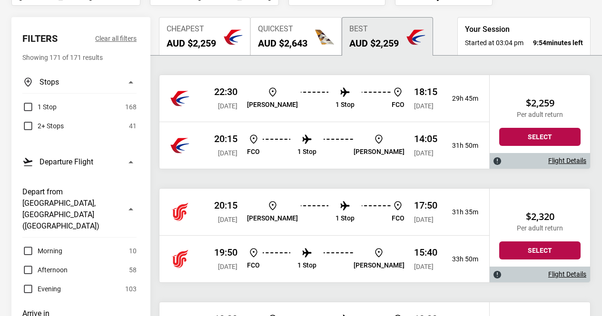
scroll to position [107, 0]
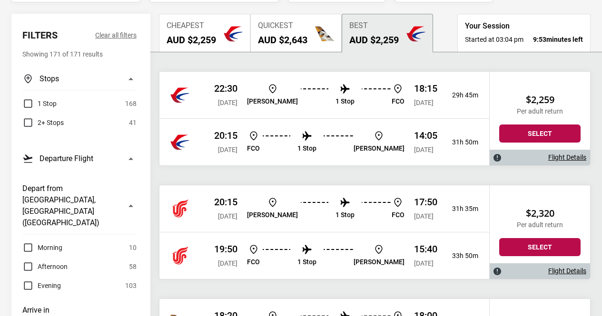
click at [207, 201] on div "20:15 Wed, 07 Jan 2026 MEL 1 Stop FCO 17:50 Thu, 08 Jan 2026 31h 35m" at bounding box center [324, 209] width 330 height 47
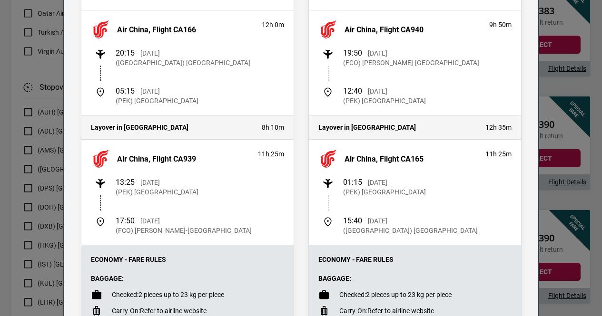
scroll to position [0, 0]
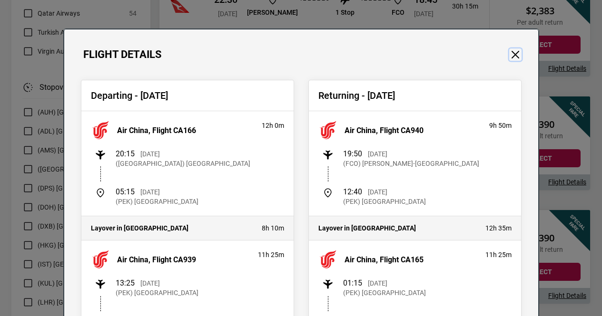
click at [514, 51] on button "Close" at bounding box center [515, 55] width 12 height 12
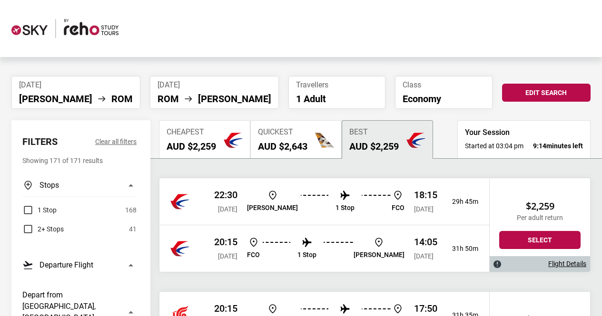
click at [60, 92] on li "Wed, 07 Jan 2026 MEL ROM" at bounding box center [75, 92] width 129 height 33
click at [545, 92] on button "Edit Search" at bounding box center [546, 93] width 88 height 18
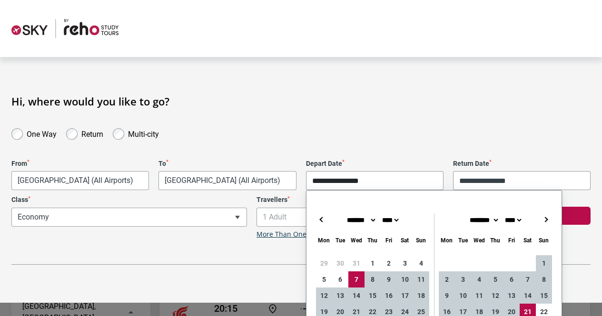
click at [344, 180] on input "**********" at bounding box center [374, 180] width 137 height 19
click at [337, 184] on input "**********" at bounding box center [374, 180] width 137 height 19
type input "**********"
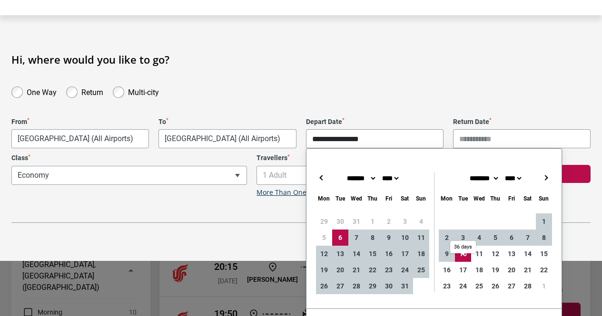
scroll to position [74, 0]
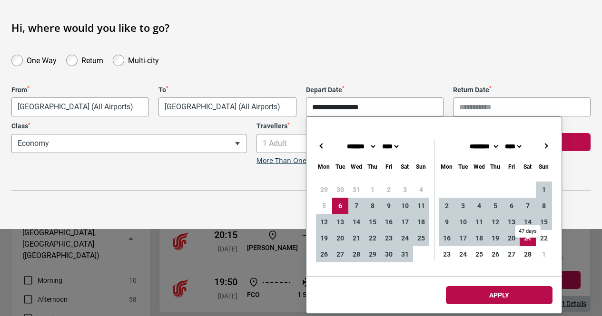
type input "**********"
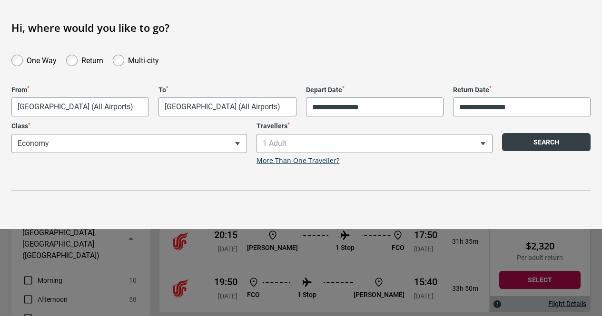
click at [538, 136] on button "Search" at bounding box center [546, 142] width 88 height 18
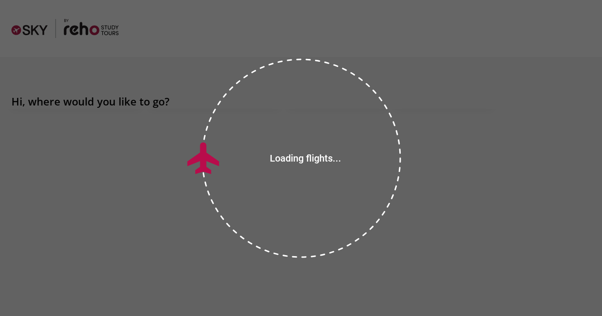
scroll to position [0, 0]
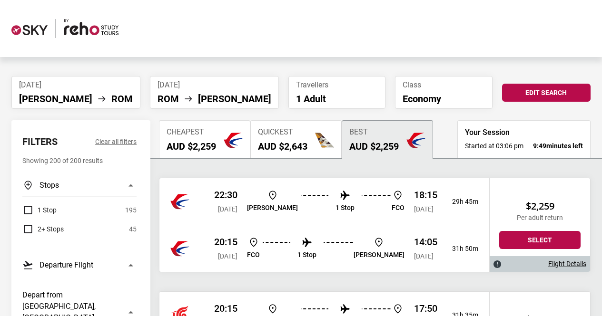
click at [220, 207] on span "Tue, 06 Jan 2026" at bounding box center [228, 210] width 20 height 8
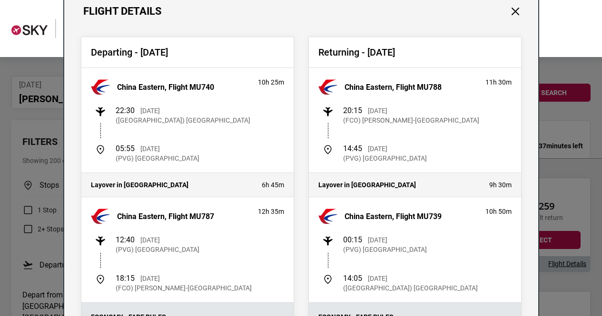
scroll to position [40, 0]
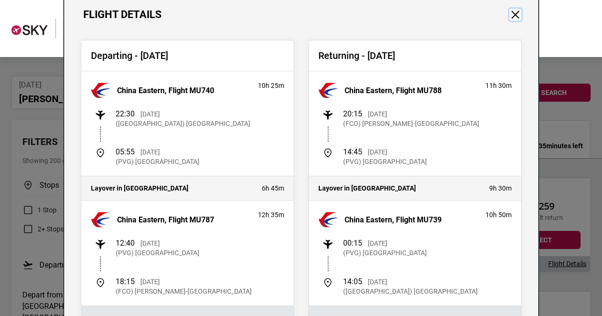
click at [515, 15] on button "Close" at bounding box center [515, 15] width 12 height 12
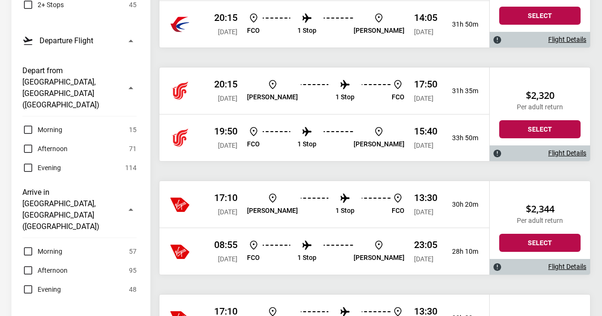
scroll to position [224, 0]
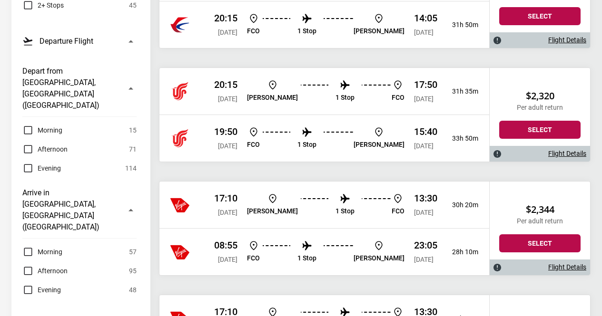
click at [26, 125] on label "Morning" at bounding box center [42, 130] width 40 height 11
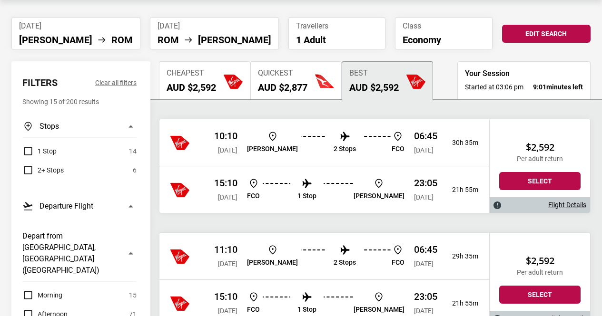
scroll to position [57, 0]
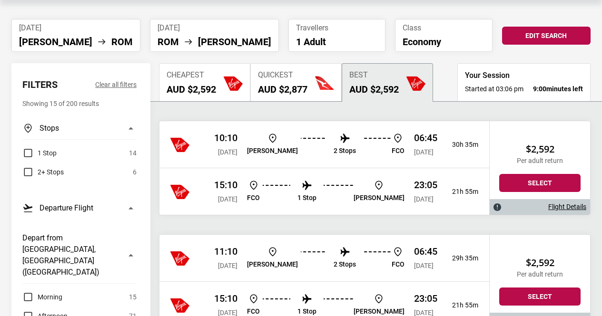
click at [212, 149] on div "10:10 Tue, 06 Jan 2026 MEL 2 Stops FCO 06:45 Wed, 07 Jan 2026 30h 35m" at bounding box center [324, 144] width 330 height 47
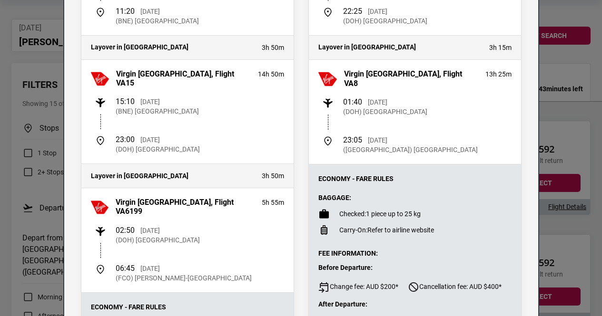
scroll to position [0, 0]
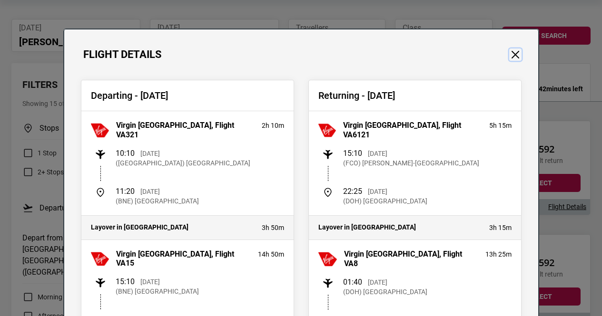
click at [514, 52] on button "Close" at bounding box center [515, 55] width 12 height 12
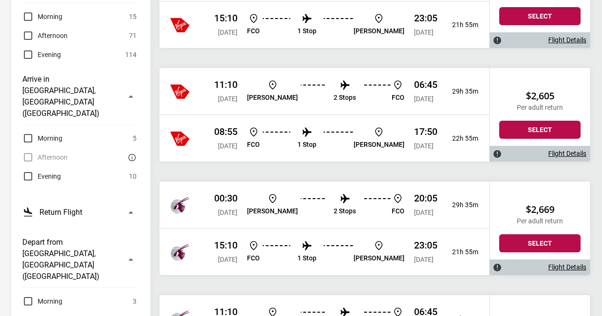
scroll to position [338, 0]
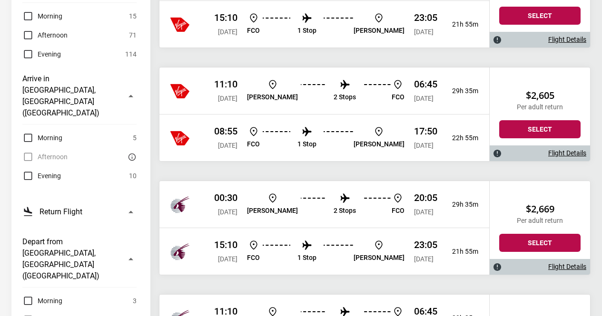
click at [191, 201] on div at bounding box center [188, 204] width 36 height 19
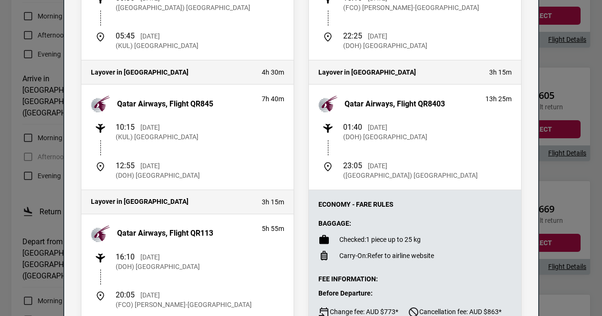
scroll to position [0, 0]
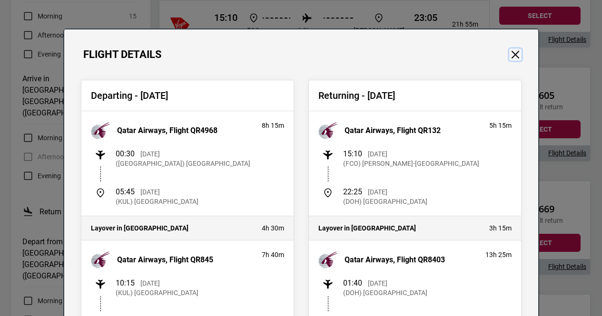
click at [513, 55] on button "Close" at bounding box center [515, 55] width 12 height 12
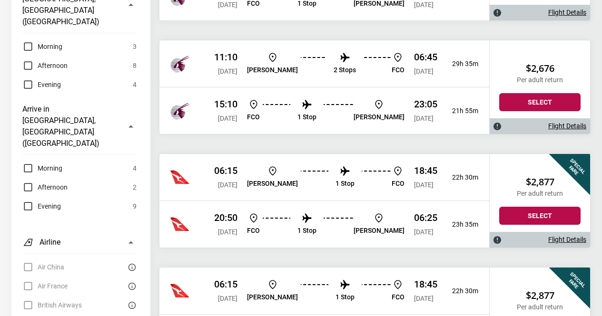
scroll to position [593, 0]
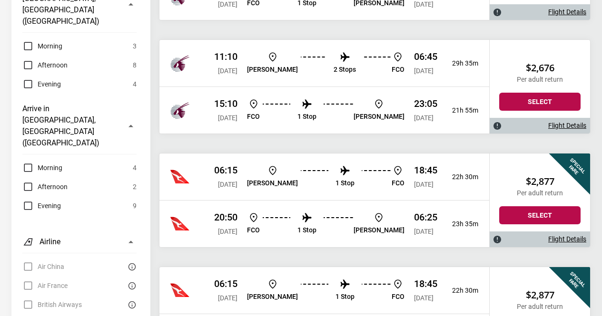
click at [233, 172] on p "06:15" at bounding box center [225, 170] width 23 height 11
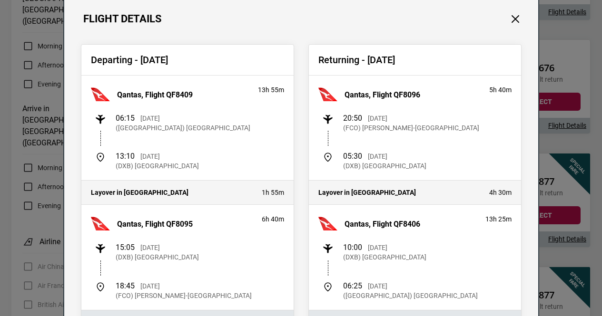
scroll to position [39, 0]
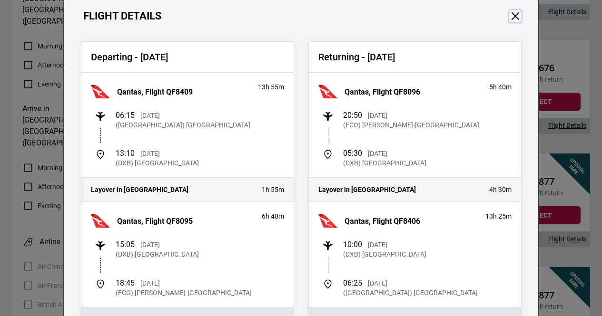
click at [510, 21] on button "Close" at bounding box center [515, 16] width 12 height 12
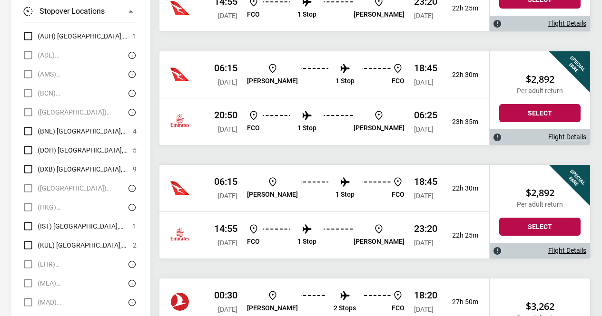
scroll to position [1567, 0]
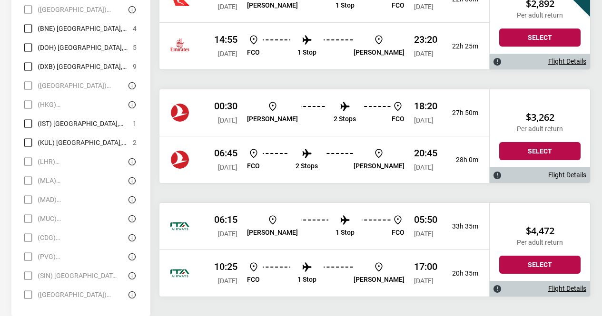
click at [217, 225] on p "06:15" at bounding box center [225, 219] width 23 height 11
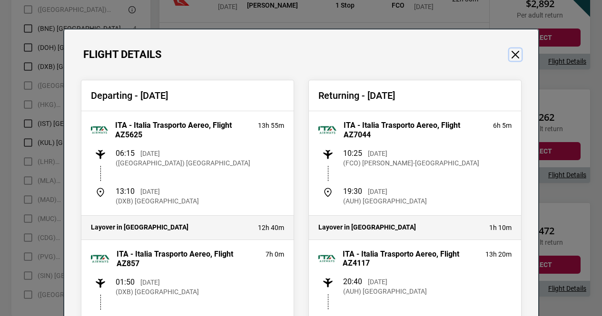
click at [510, 58] on button "Close" at bounding box center [515, 55] width 12 height 12
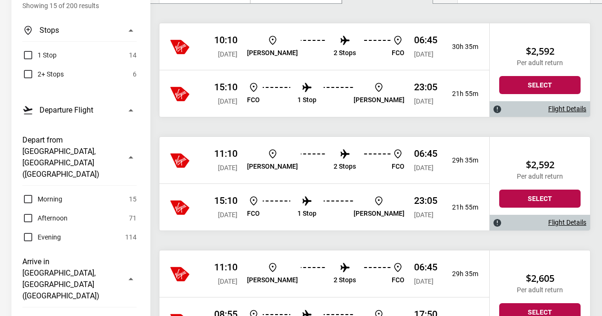
scroll to position [207, 0]
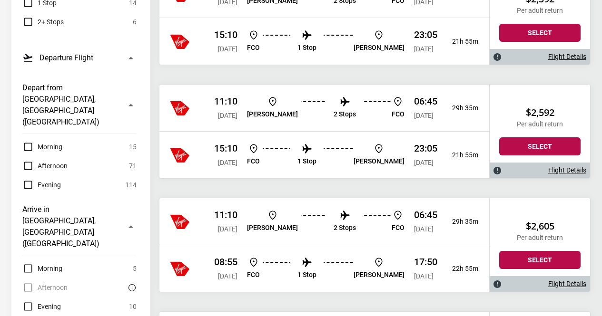
click at [27, 179] on label "Evening" at bounding box center [41, 184] width 39 height 11
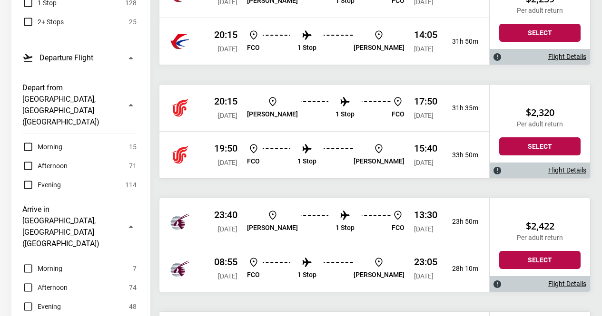
click at [30, 141] on label "Morning" at bounding box center [42, 146] width 40 height 11
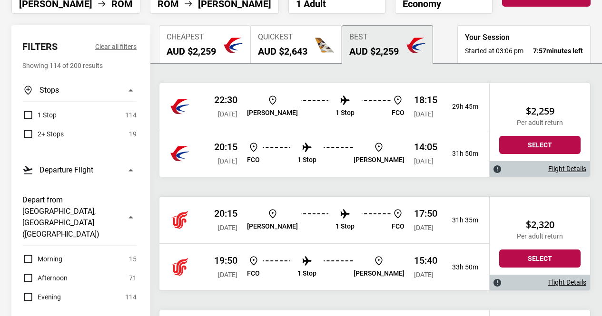
scroll to position [91, 0]
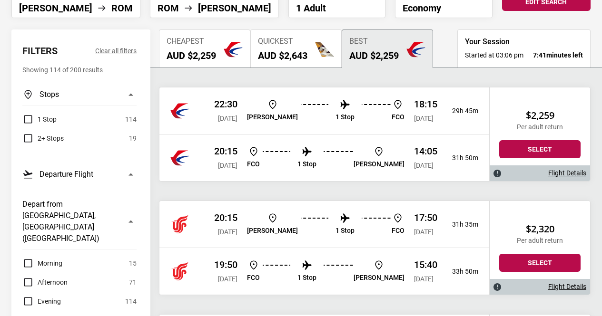
click at [432, 121] on span "[DATE]" at bounding box center [424, 119] width 20 height 8
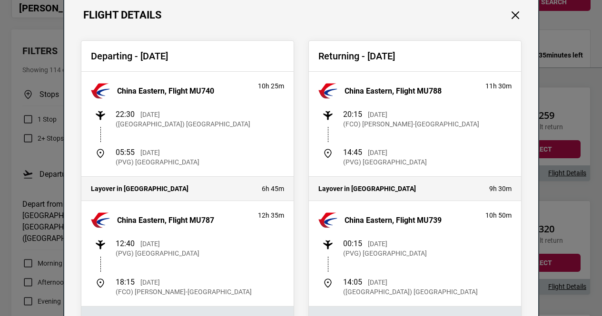
scroll to position [0, 0]
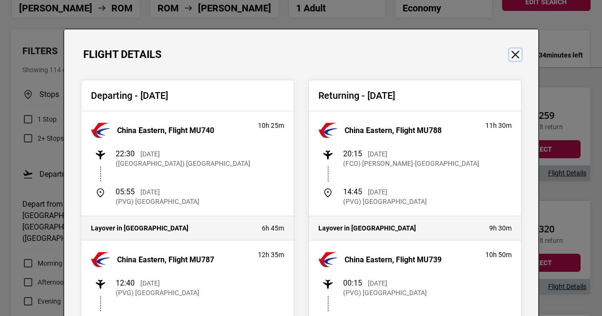
click at [517, 50] on button "Close" at bounding box center [515, 55] width 12 height 12
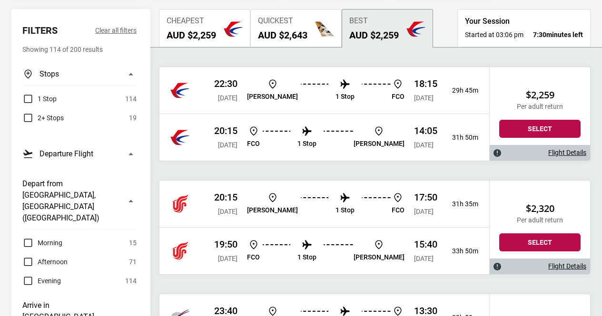
scroll to position [154, 0]
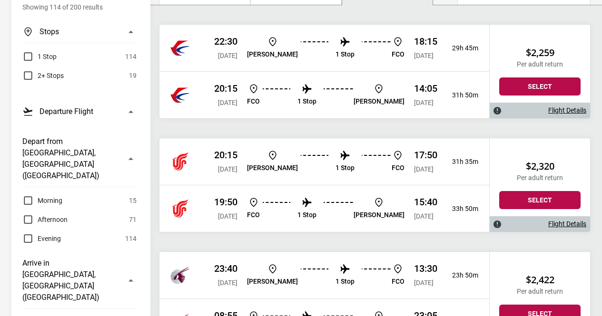
click at [221, 178] on div "20:15 Tue, 06 Jan 2026 MEL 1 Stop FCO 17:50 Wed, 07 Jan 2026 31h 35m" at bounding box center [324, 161] width 330 height 47
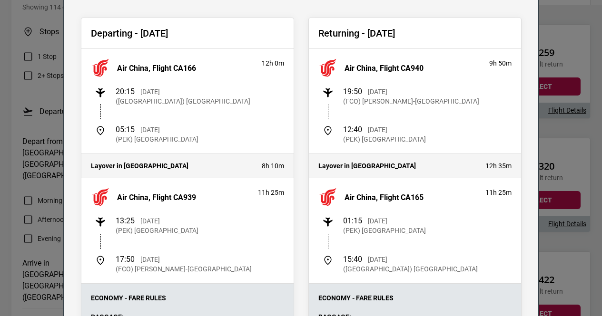
scroll to position [0, 0]
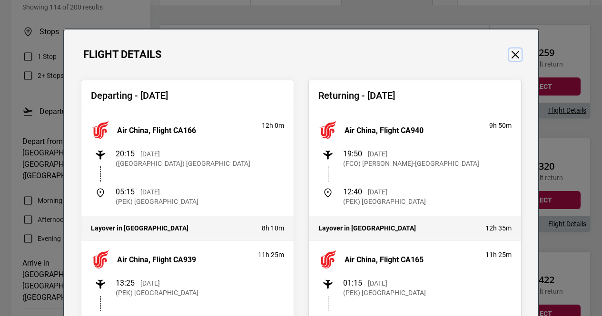
click at [510, 53] on button "Close" at bounding box center [515, 55] width 12 height 12
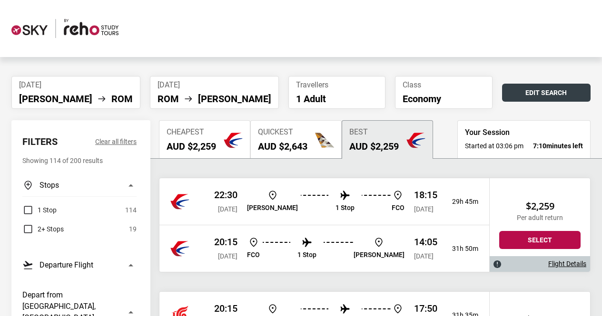
click at [521, 88] on button "Edit Search" at bounding box center [546, 93] width 88 height 18
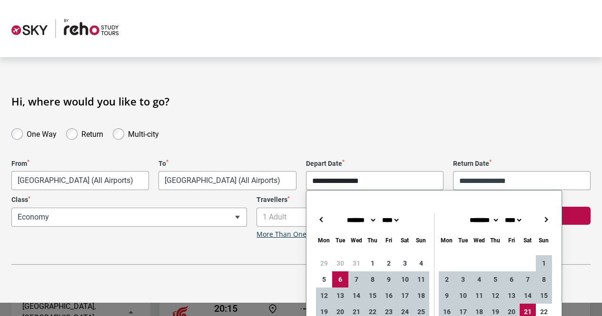
click at [344, 177] on input "**********" at bounding box center [374, 180] width 137 height 19
type input "**********"
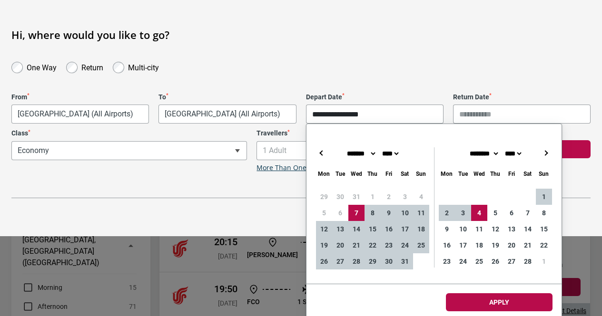
scroll to position [67, 0]
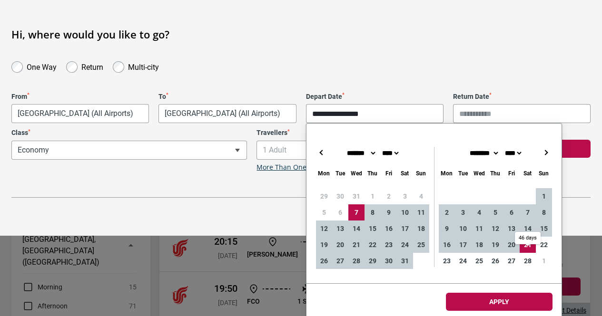
type input "**********"
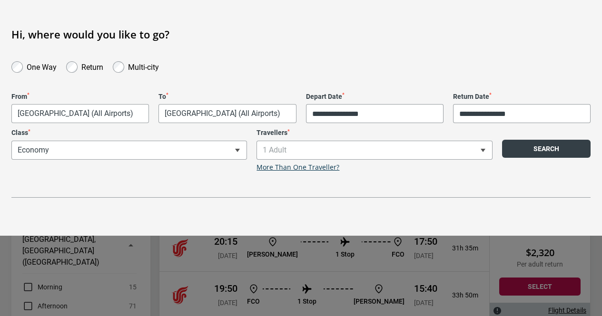
click at [524, 147] on button "Search" at bounding box center [546, 149] width 88 height 18
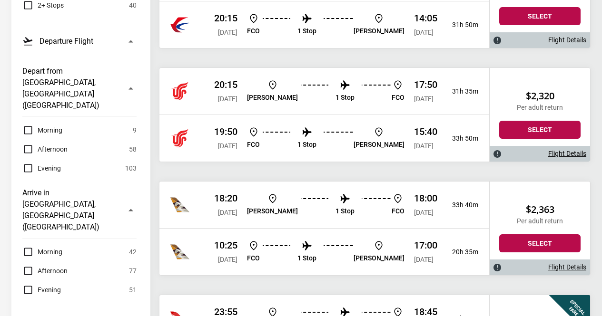
scroll to position [232, 0]
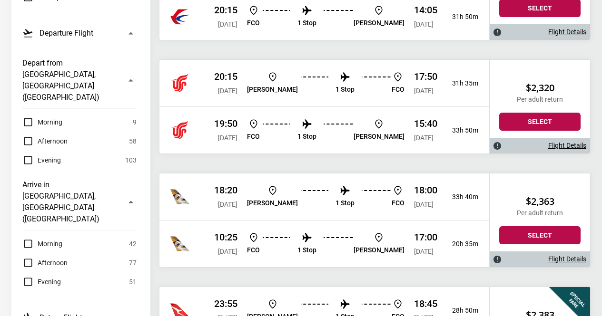
click at [27, 238] on label "Morning" at bounding box center [42, 243] width 40 height 11
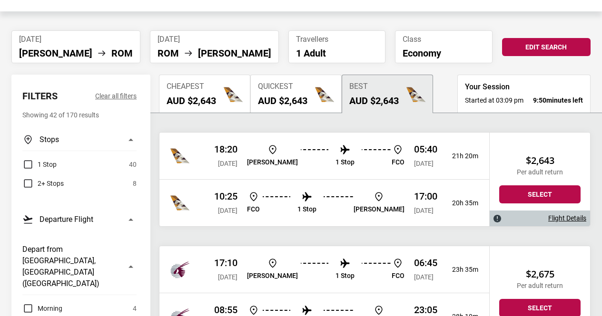
scroll to position [45, 0]
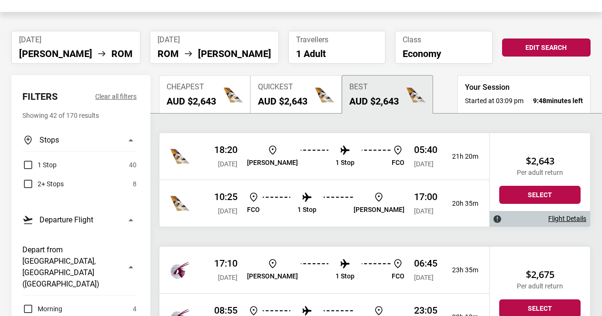
click at [200, 157] on div at bounding box center [188, 156] width 36 height 19
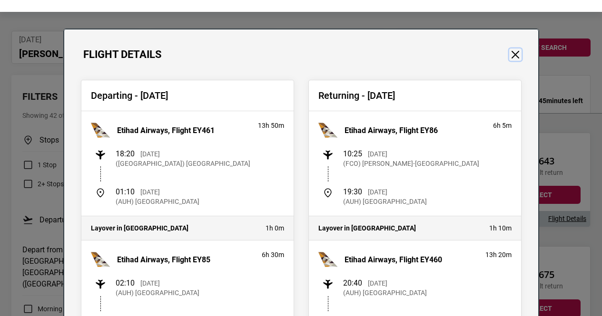
click at [513, 57] on button "Close" at bounding box center [515, 55] width 12 height 12
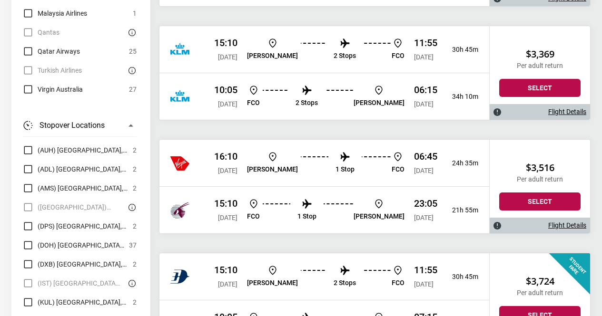
scroll to position [4354, 0]
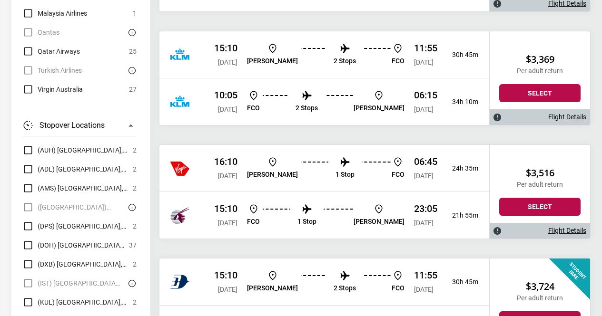
click at [200, 63] on div at bounding box center [188, 54] width 36 height 19
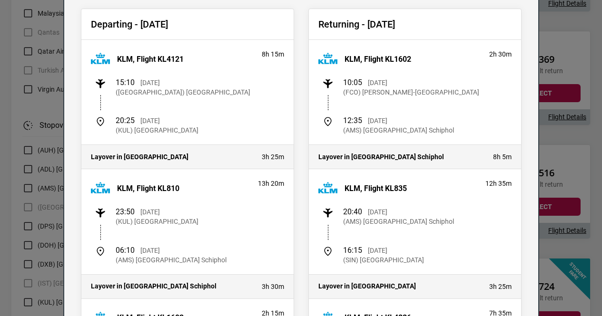
scroll to position [0, 0]
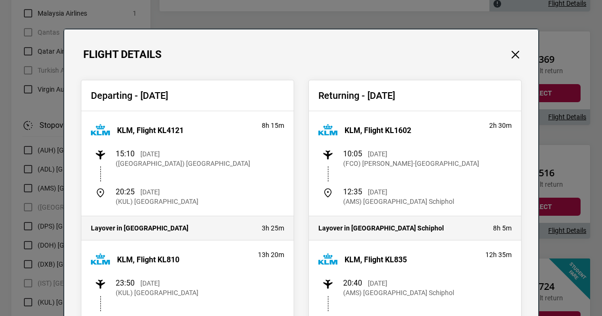
click at [524, 51] on div "Flight Details" at bounding box center [301, 44] width 474 height 31
click at [514, 52] on button "Close" at bounding box center [515, 55] width 12 height 12
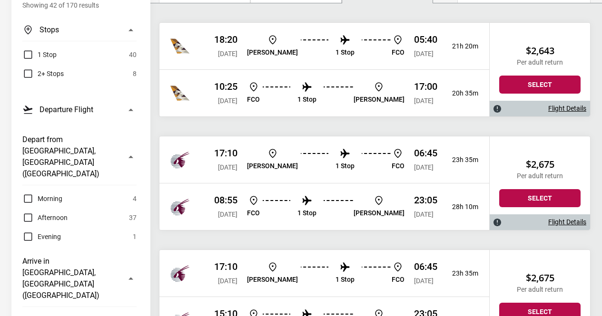
scroll to position [156, 0]
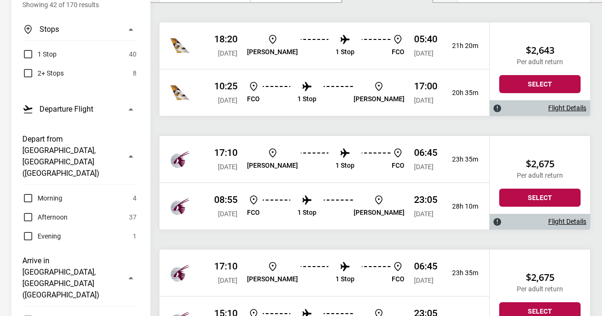
click at [25, 314] on label "Morning" at bounding box center [42, 319] width 40 height 11
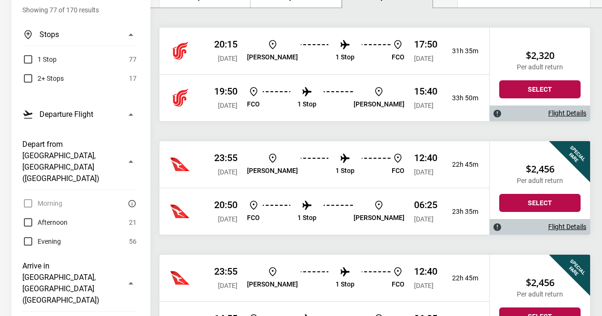
scroll to position [151, 0]
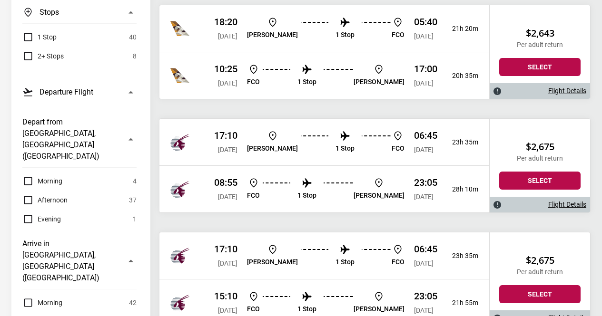
scroll to position [174, 0]
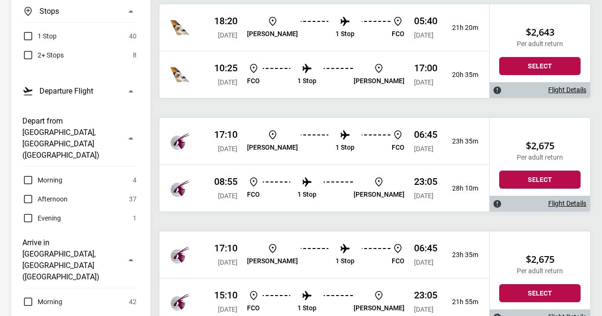
click at [29, 296] on label "Morning" at bounding box center [42, 301] width 40 height 11
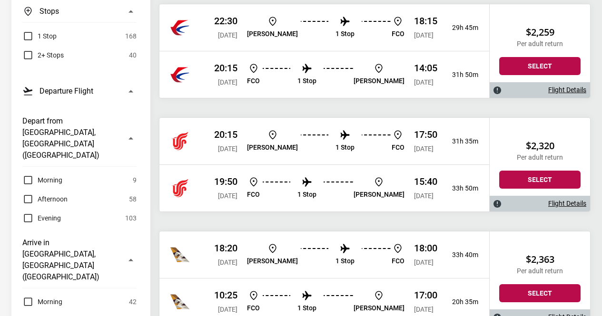
click at [30, 315] on label "Afternoon" at bounding box center [44, 320] width 45 height 11
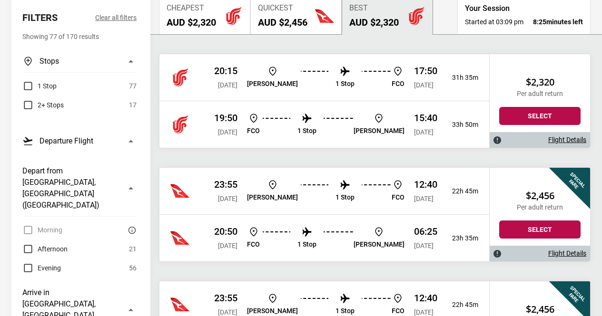
scroll to position [126, 0]
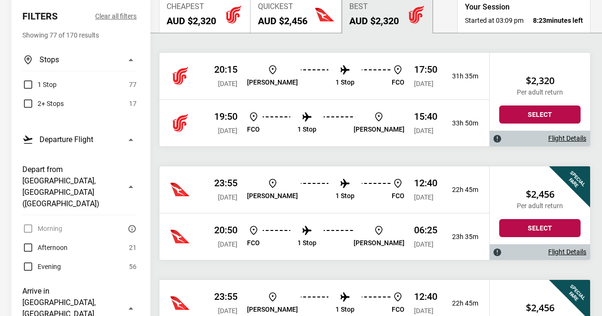
click at [414, 183] on p "12:40" at bounding box center [425, 182] width 23 height 11
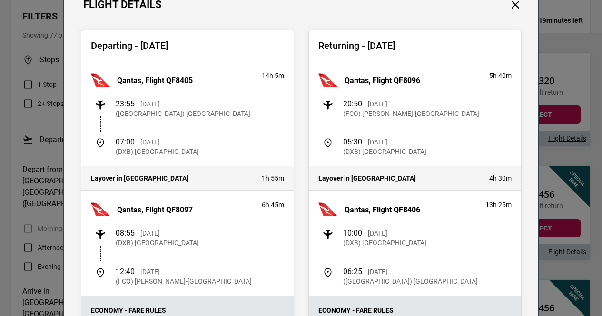
scroll to position [0, 0]
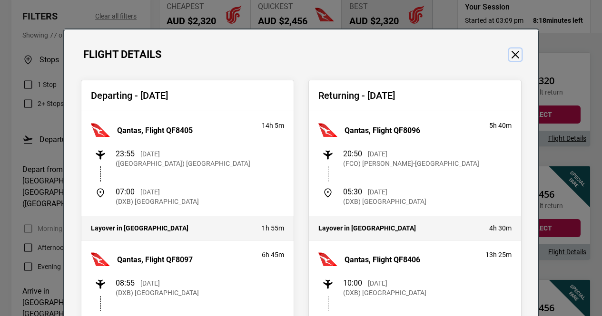
click at [510, 50] on button "Close" at bounding box center [515, 55] width 12 height 12
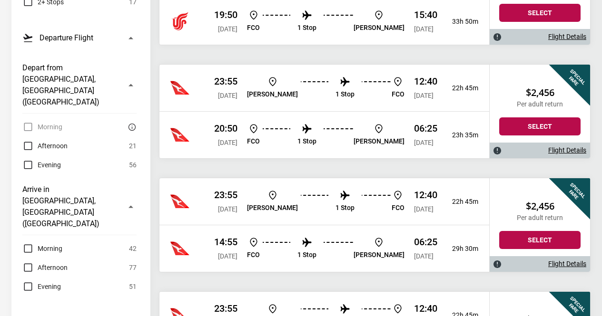
scroll to position [237, 0]
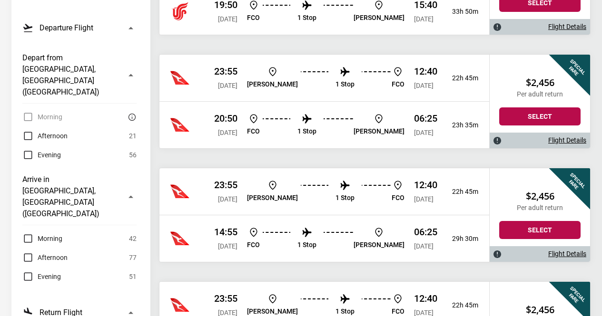
click at [363, 187] on ul "MEL 1 Stop FCO" at bounding box center [325, 192] width 157 height 24
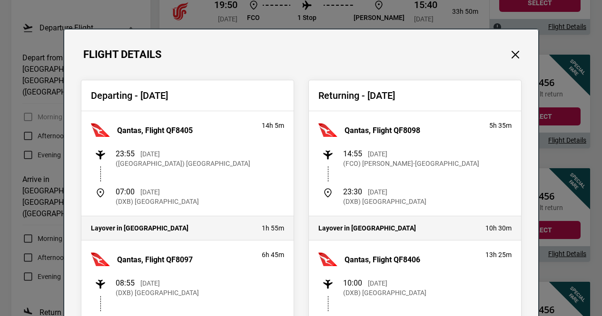
click at [508, 61] on div "Departing - Wed, 07 Jan 2026 Qantas, Flight QF8405 14h 5m 23:55 Wed, 07 Jan 202…" at bounding box center [301, 321] width 474 height 521
click at [510, 58] on button "Close" at bounding box center [515, 55] width 12 height 12
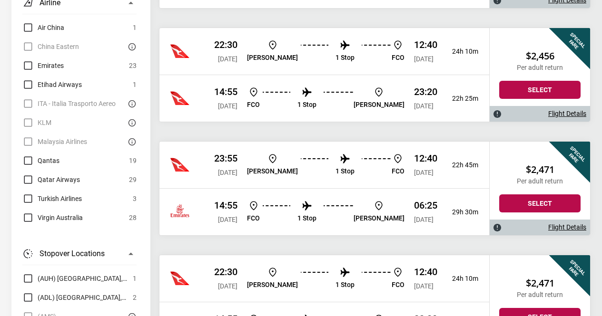
scroll to position [832, 0]
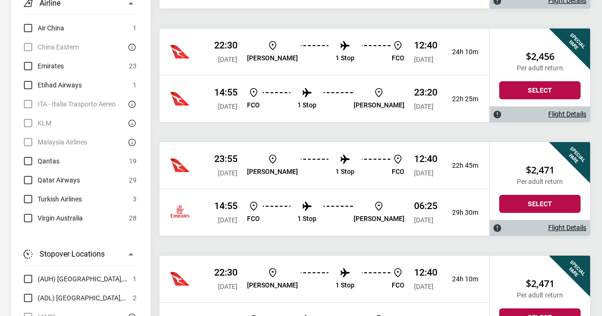
click at [30, 293] on label "(ADL) [GEOGRAPHIC_DATA], [GEOGRAPHIC_DATA]" at bounding box center [75, 298] width 106 height 11
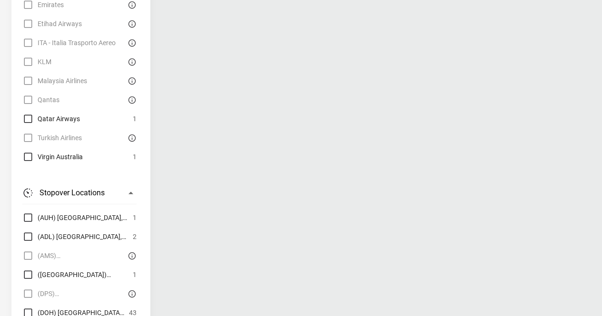
scroll to position [895, 0]
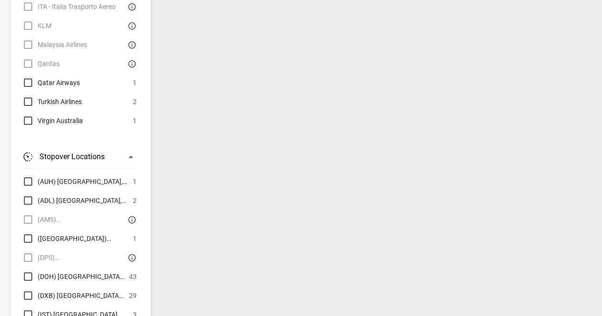
scroll to position [933, 0]
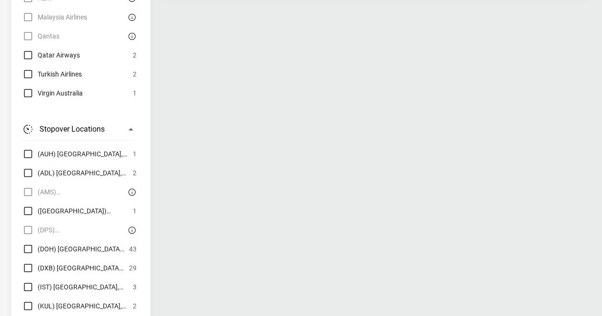
scroll to position [961, 0]
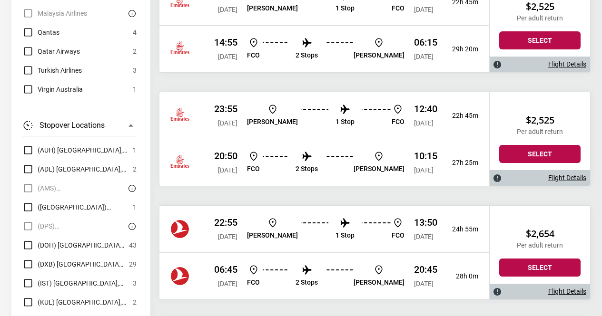
scroll to position [997, 0]
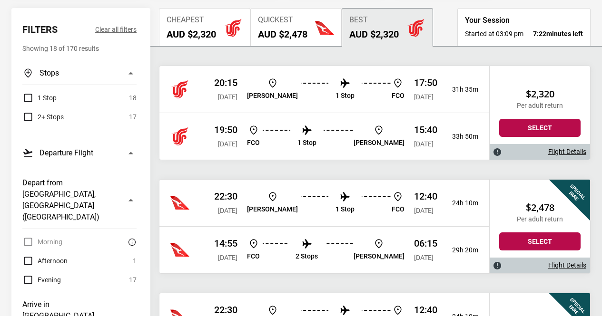
scroll to position [0, 0]
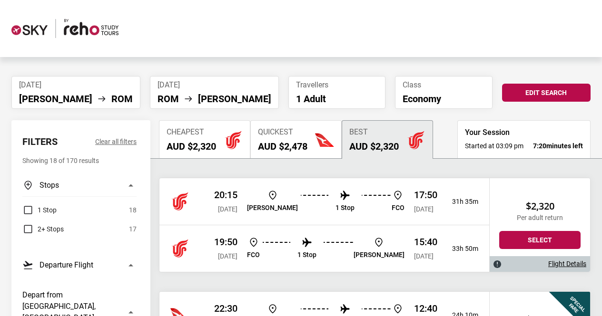
click at [198, 201] on div at bounding box center [188, 201] width 36 height 19
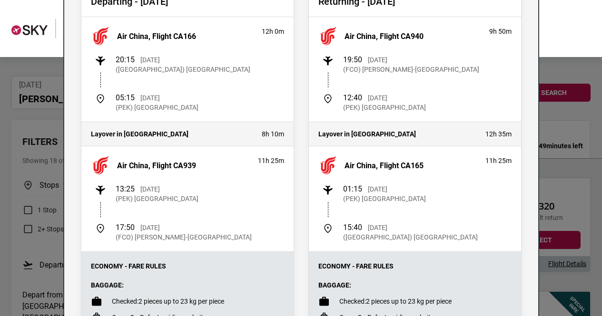
scroll to position [95, 0]
drag, startPoint x: 238, startPoint y: 237, endPoint x: 109, endPoint y: 239, distance: 129.0
click at [109, 239] on div "17:50 Thu, 08 Jan 2026 (FCO) Leonardo da Vinci-Fiumicino Airport" at bounding box center [189, 232] width 189 height 19
copy p "(FCO) [PERSON_NAME]-[GEOGRAPHIC_DATA]"
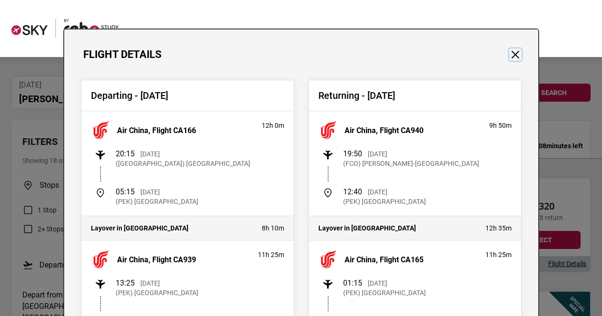
click at [510, 56] on button "Close" at bounding box center [515, 55] width 12 height 12
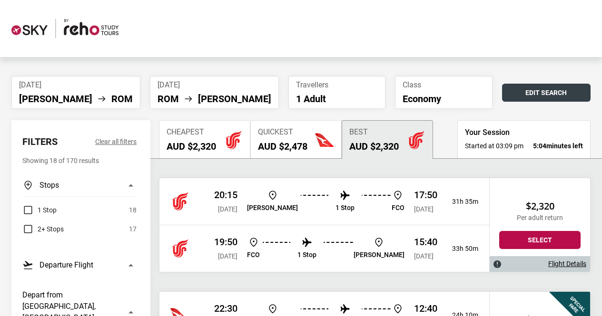
click at [534, 87] on button "Edit Search" at bounding box center [546, 93] width 88 height 18
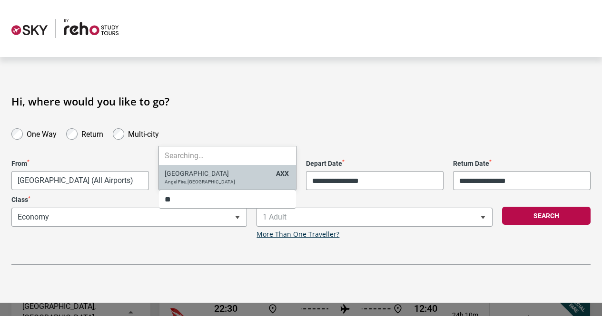
type input "*"
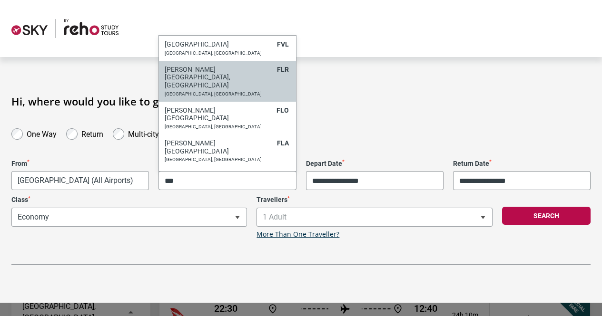
type input "***"
select select "FLRA"
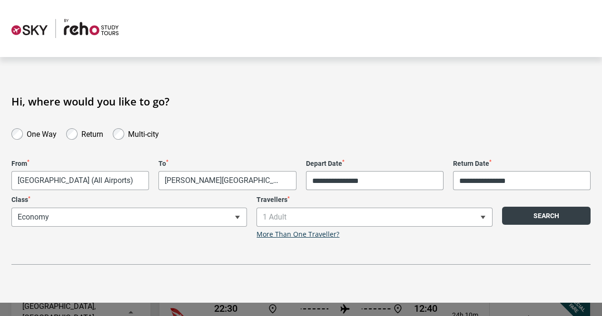
click at [543, 215] on button "Search" at bounding box center [546, 216] width 88 height 18
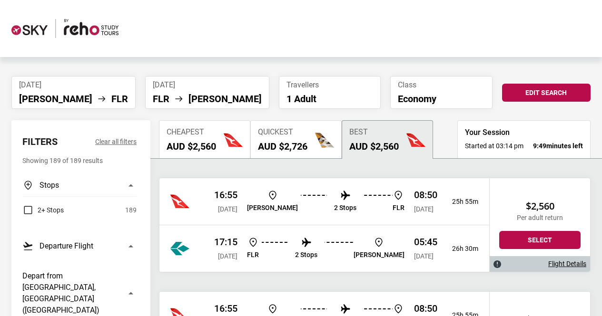
click at [414, 198] on p "08:50" at bounding box center [425, 194] width 23 height 11
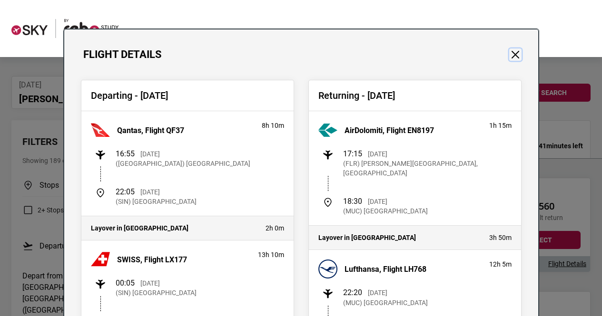
click at [517, 55] on button "Close" at bounding box center [515, 55] width 12 height 12
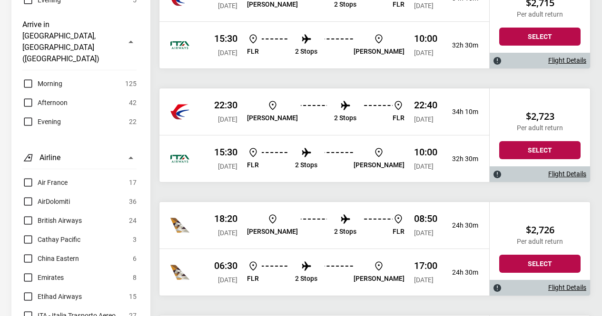
scroll to position [664, 0]
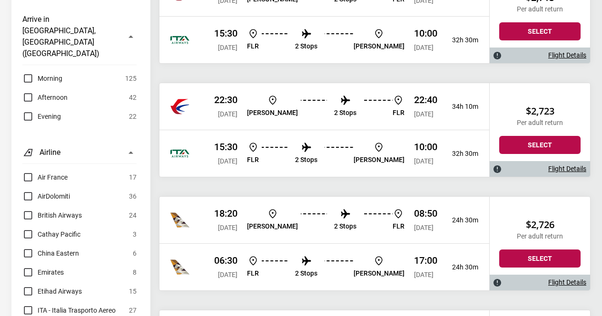
click at [27, 248] on label "China Eastern" at bounding box center [50, 253] width 57 height 11
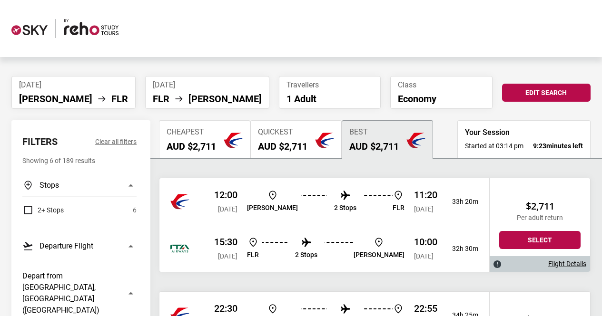
scroll to position [10, 0]
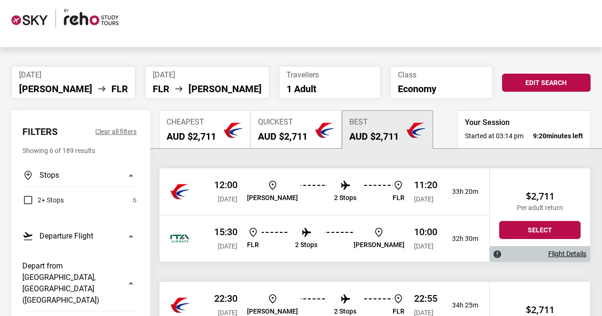
click at [450, 197] on div "12:00 Wed, 07 Jan 2026 MEL 2 Stops FLR 11:20 Thu, 08 Jan 2026 33h 20m" at bounding box center [324, 191] width 330 height 47
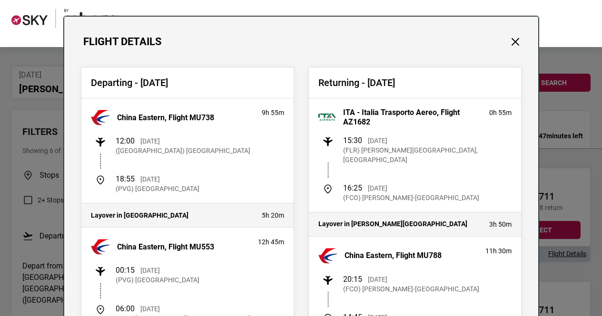
scroll to position [0, 0]
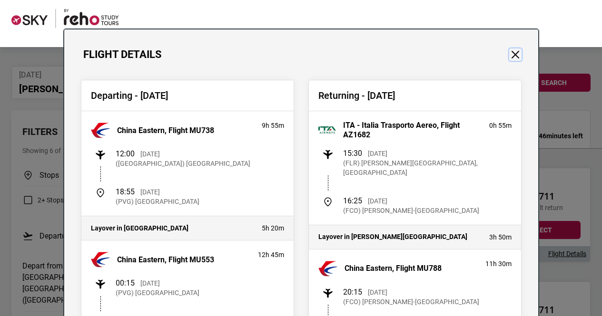
click at [510, 57] on button "Close" at bounding box center [515, 55] width 12 height 12
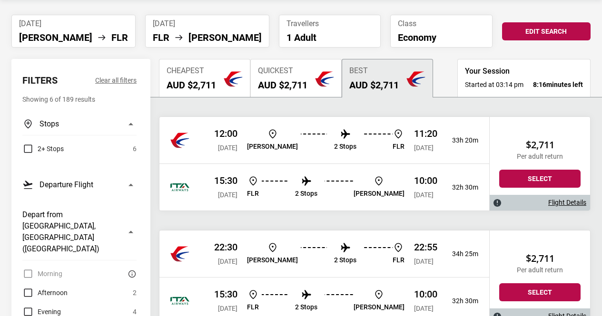
scroll to position [63, 0]
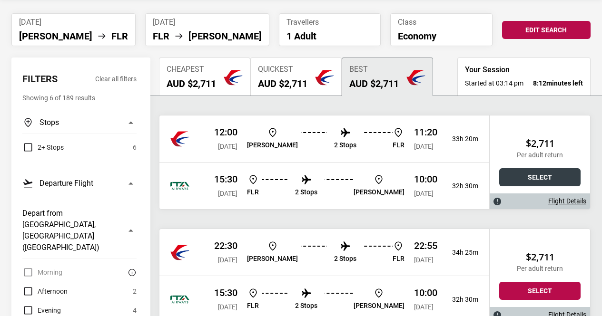
click at [524, 181] on button "Select" at bounding box center [539, 177] width 81 height 18
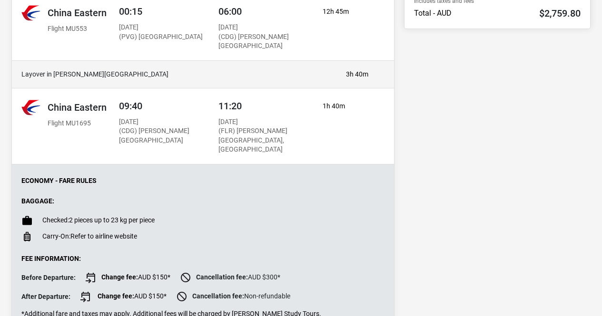
scroll to position [336, 0]
click at [299, 177] on p "Economy - Fare Rules" at bounding box center [202, 181] width 363 height 8
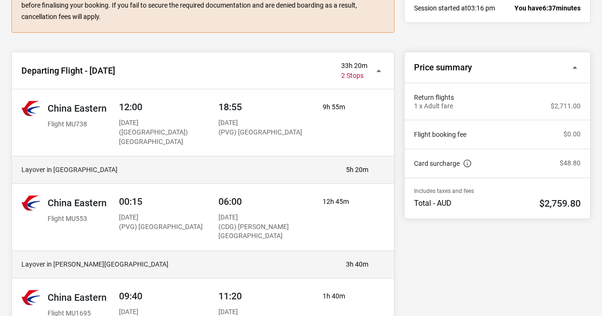
scroll to position [157, 0]
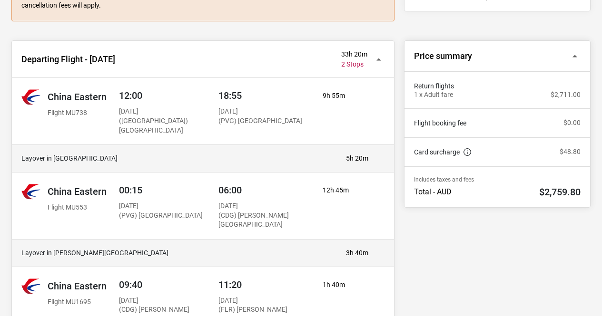
click at [314, 210] on div "00:15 Thu, 08 Jan 2026 (PVG) Shanghai Pudong International Airport 06:00 Thu, 0…" at bounding box center [220, 206] width 216 height 48
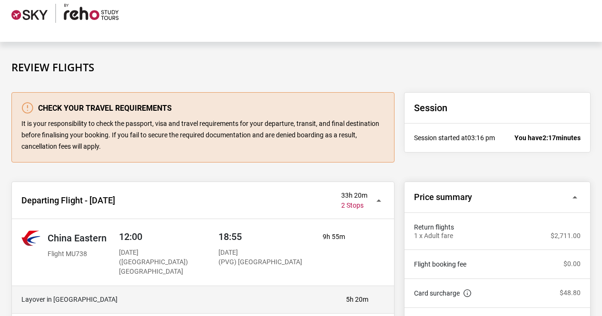
scroll to position [0, 0]
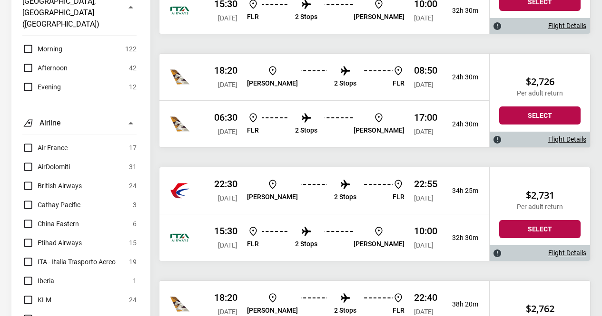
scroll to position [681, 0]
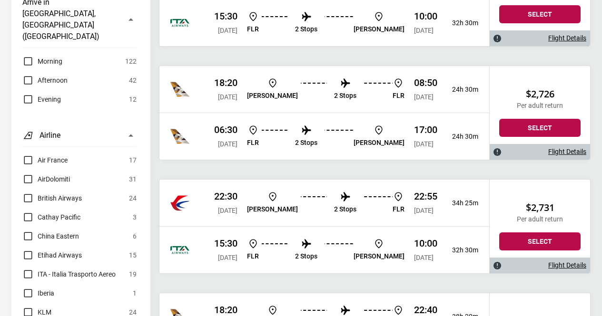
click at [29, 231] on label "China Eastern" at bounding box center [50, 236] width 57 height 11
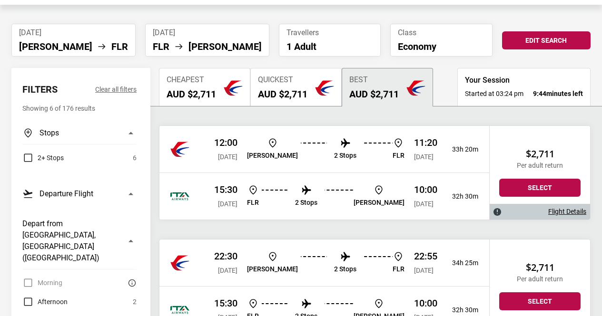
scroll to position [52, 0]
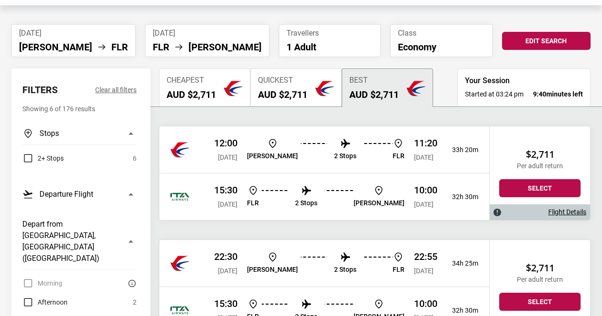
click at [465, 166] on div "12:00 Wed, 07 Jan 2026 MEL 2 Stops FLR 11:20 Thu, 08 Jan 2026 33h 20m" at bounding box center [324, 150] width 330 height 47
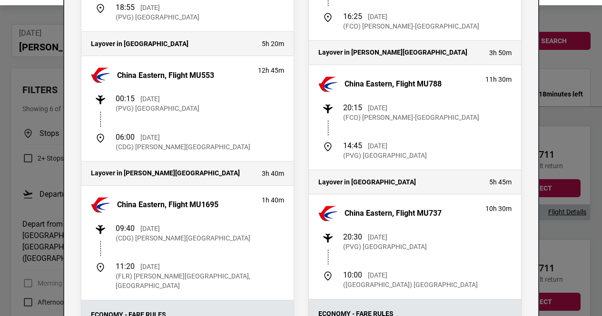
scroll to position [0, 0]
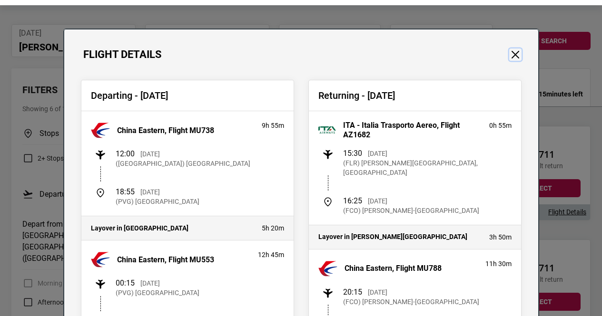
click at [509, 52] on button "Close" at bounding box center [515, 55] width 12 height 12
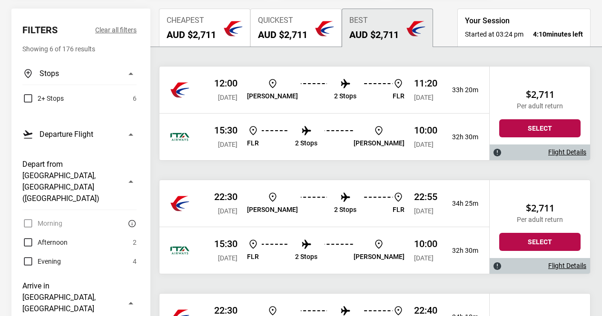
scroll to position [112, 0]
click at [221, 95] on span "[DATE]" at bounding box center [228, 97] width 20 height 8
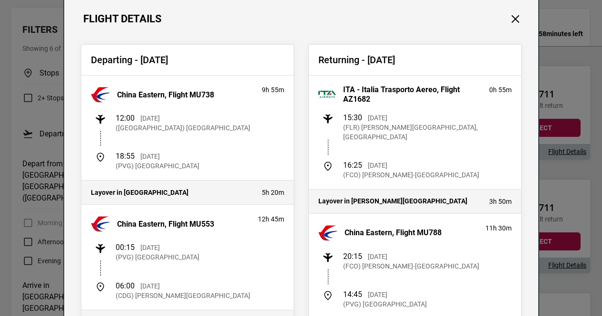
scroll to position [0, 0]
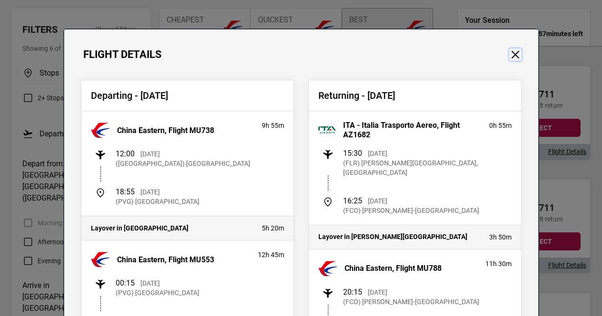
click at [512, 53] on button "Close" at bounding box center [515, 55] width 12 height 12
